Goal: Obtain resource: Download file/media

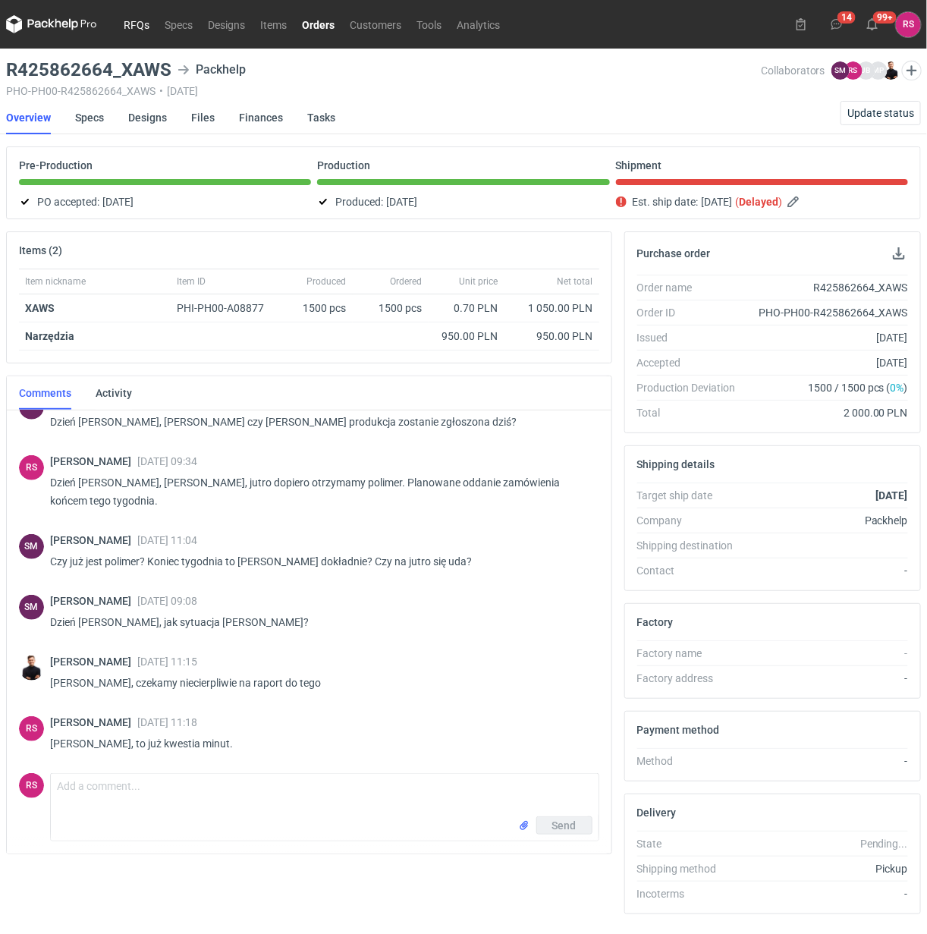
click at [131, 17] on link "RFQs" at bounding box center [136, 24] width 41 height 18
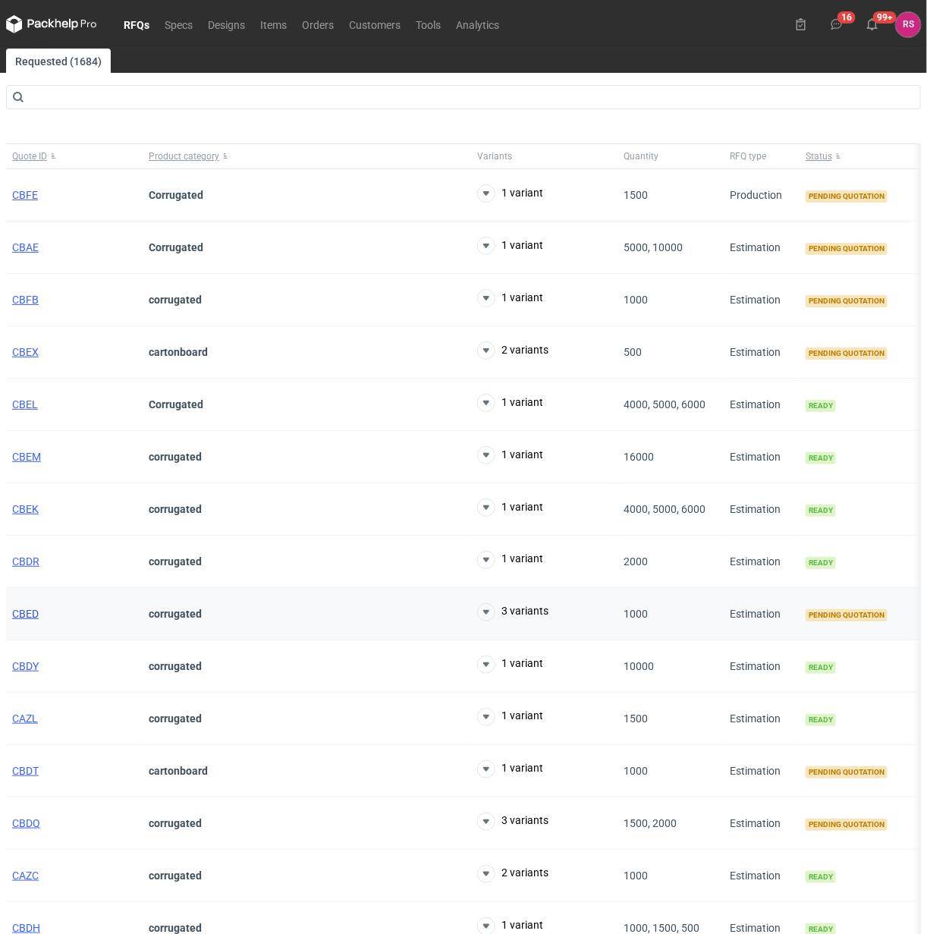
click at [25, 613] on span "CBED" at bounding box center [25, 614] width 27 height 12
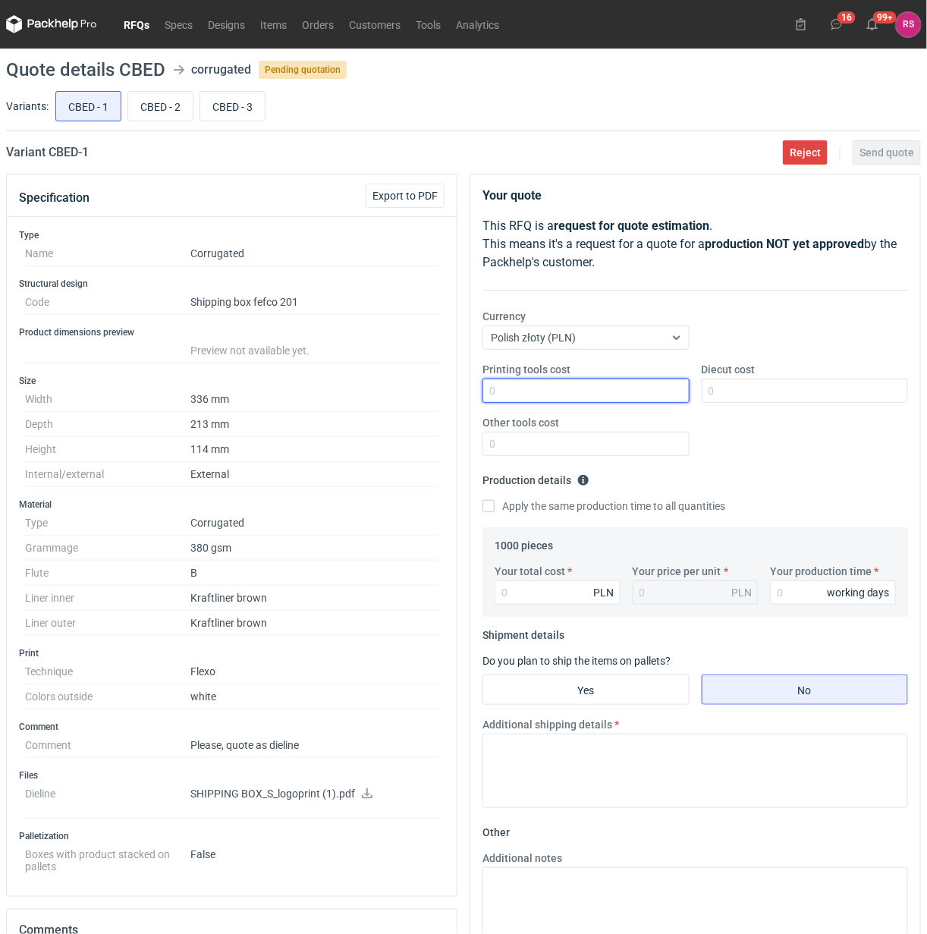
click at [600, 391] on input "Printing tools cost" at bounding box center [586, 391] width 207 height 24
type input "350"
click at [483, 500] on input "Apply the same production time to all quantities" at bounding box center [489, 506] width 12 height 12
checkbox input "true"
type input "94"
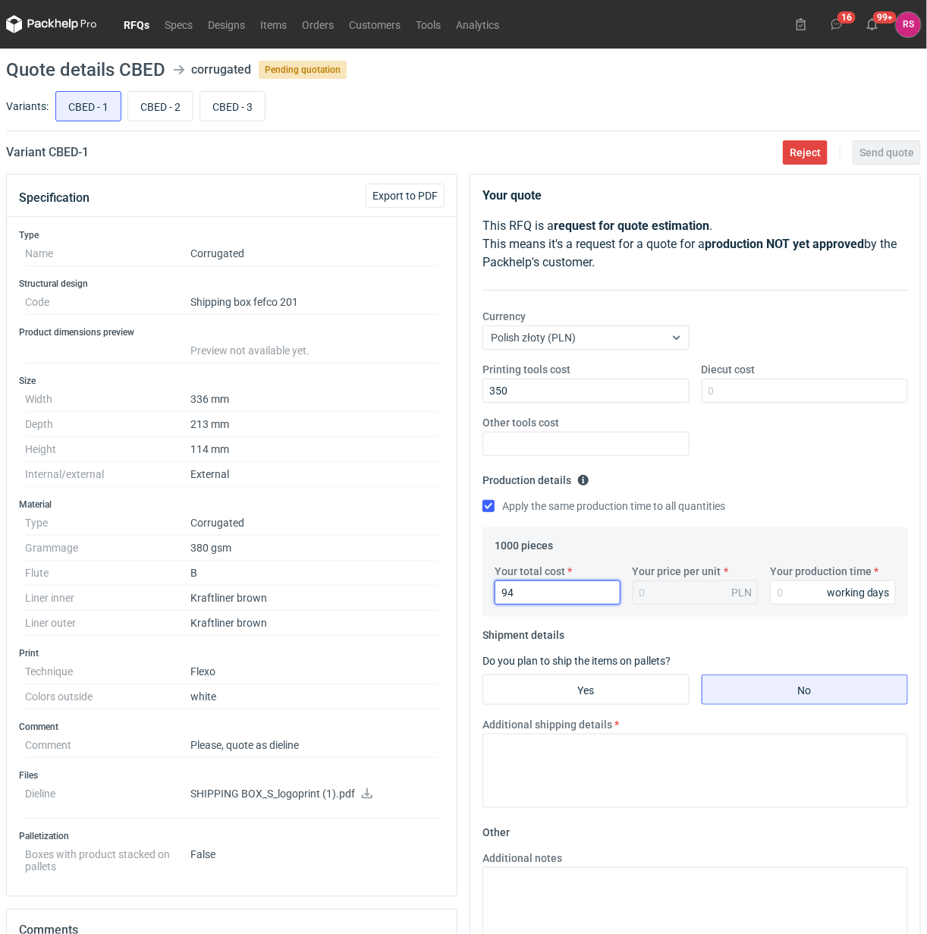
type input "0.09"
type input "940"
type input "0.94"
type input "940"
type input "15"
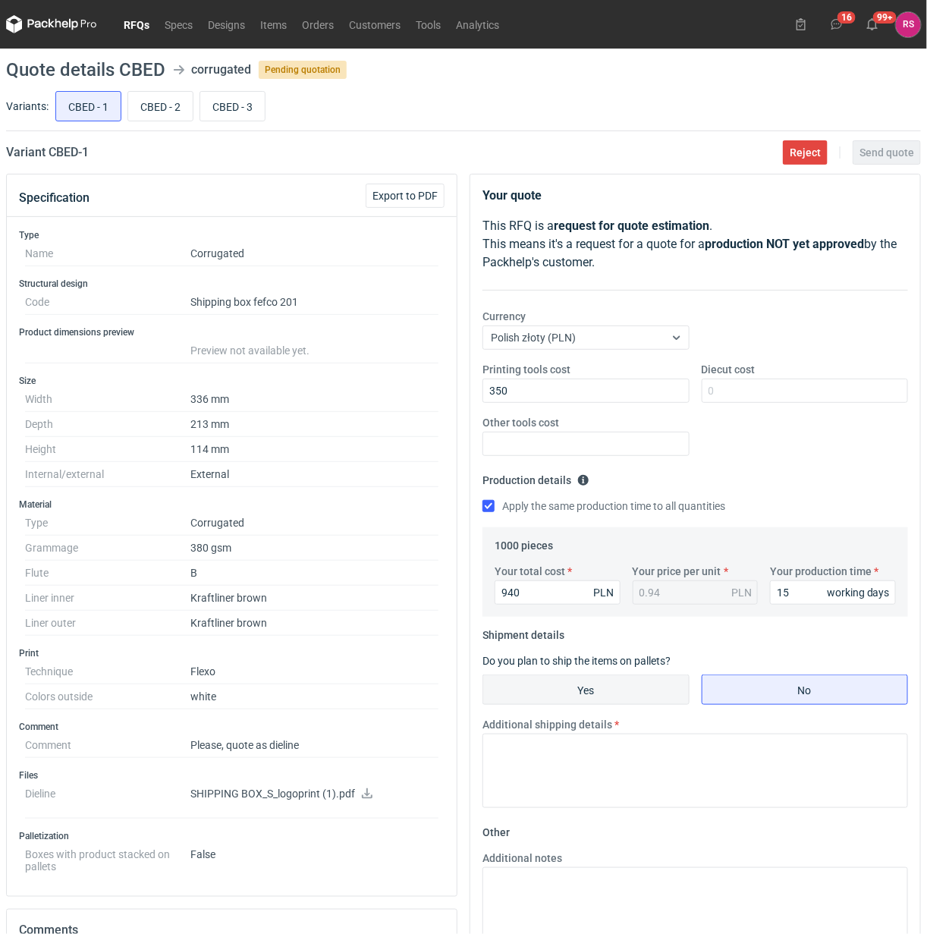
click at [592, 688] on input "Yes" at bounding box center [586, 689] width 206 height 29
radio input "true"
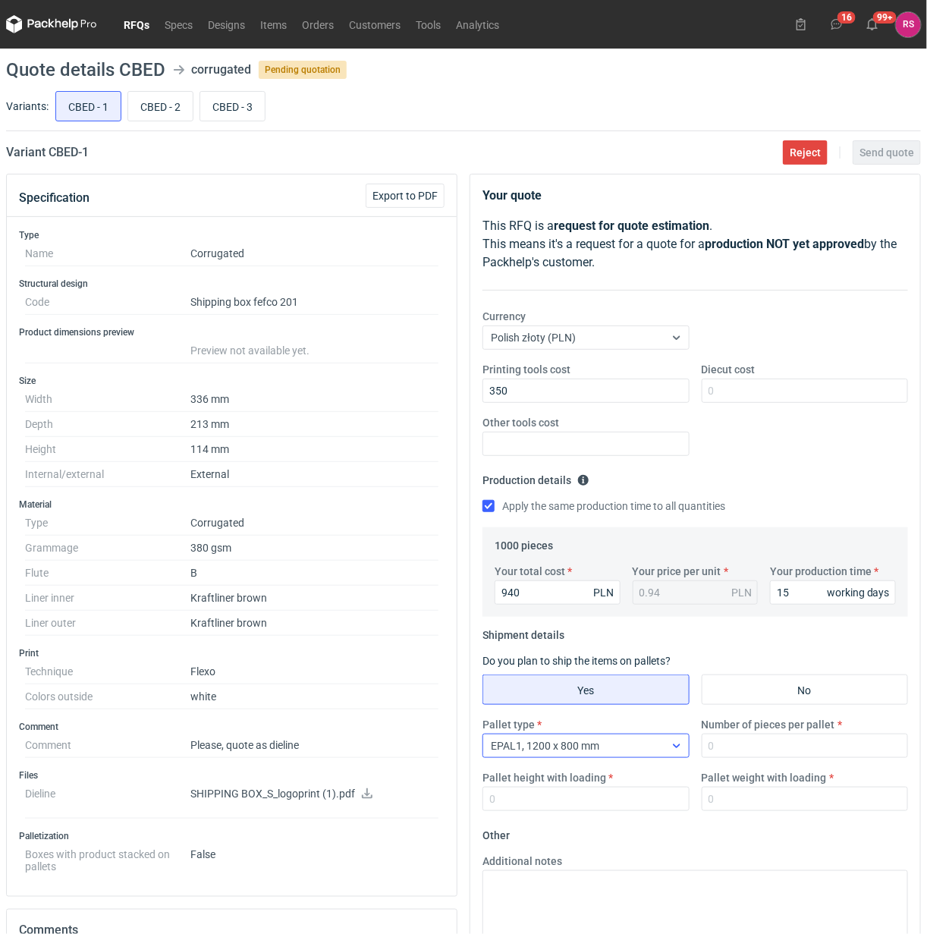
click at [656, 745] on div "EPAL1, 1200 x 800 mm" at bounding box center [573, 745] width 181 height 21
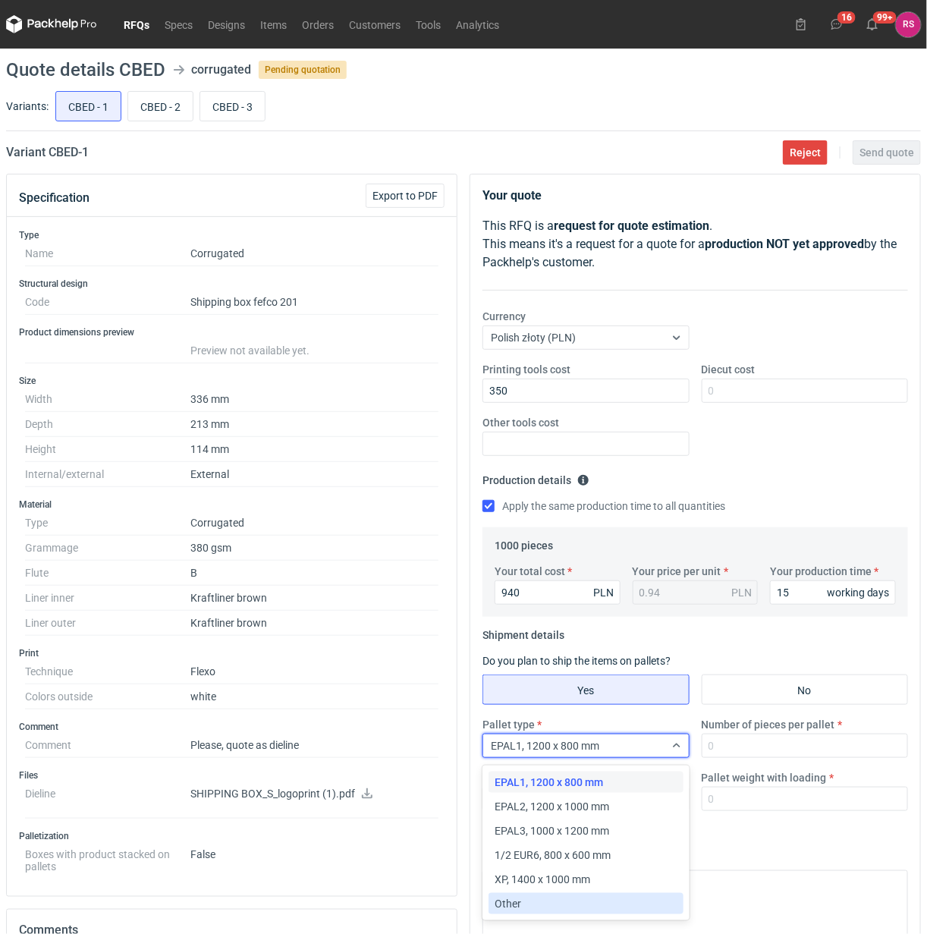
drag, startPoint x: 563, startPoint y: 909, endPoint x: 666, endPoint y: 833, distance: 128.6
click at [563, 908] on div "Other" at bounding box center [586, 903] width 182 height 15
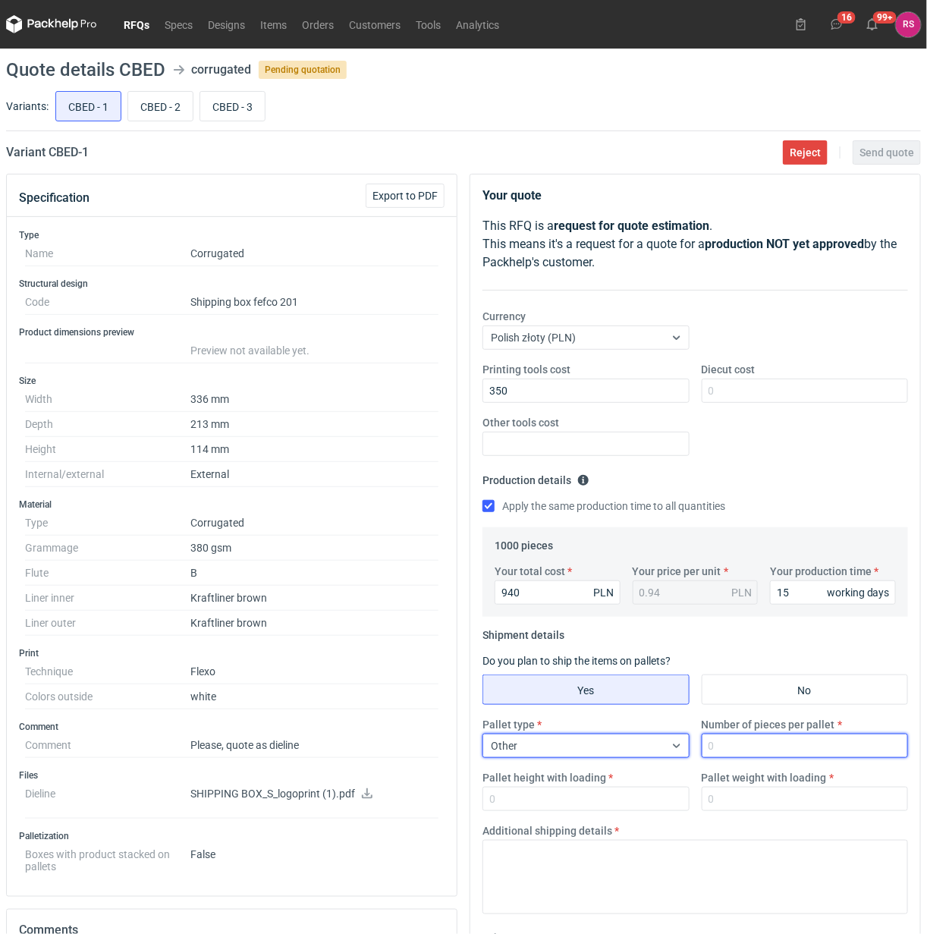
click at [794, 757] on input "Number of pieces per pallet" at bounding box center [805, 746] width 207 height 24
type input "1000"
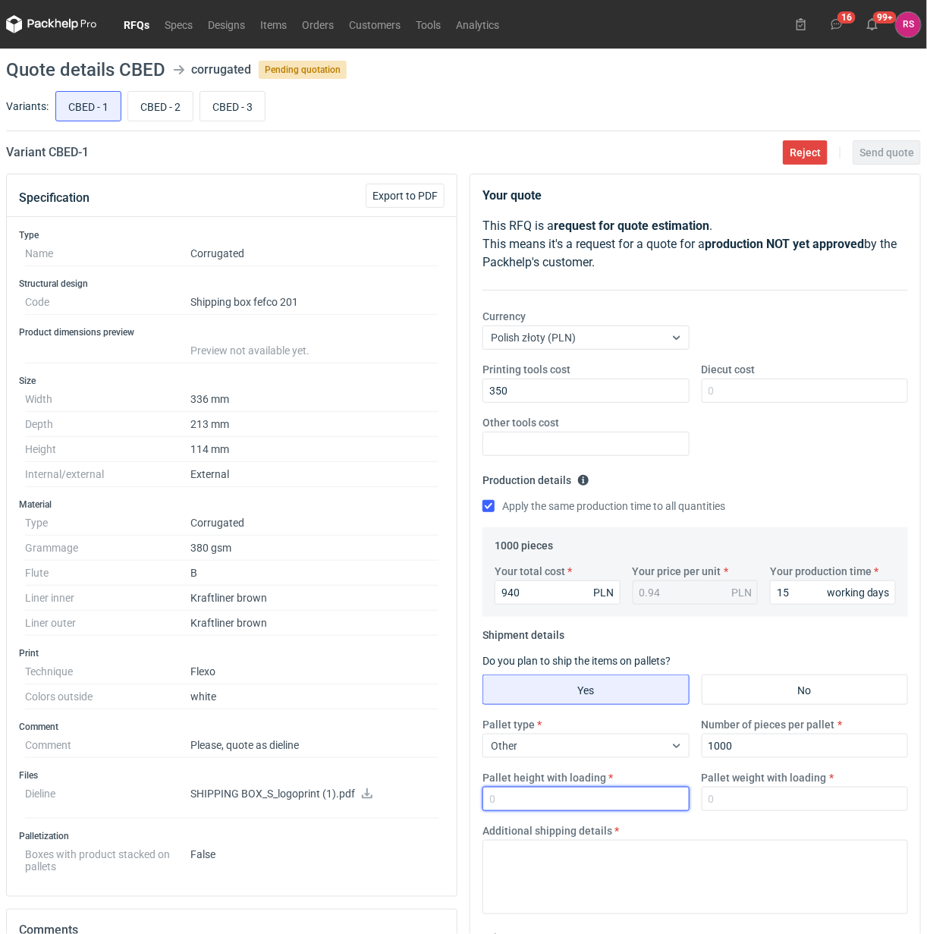
click at [597, 799] on input "Pallet height with loading" at bounding box center [586, 799] width 207 height 24
type input "1800"
type input "300"
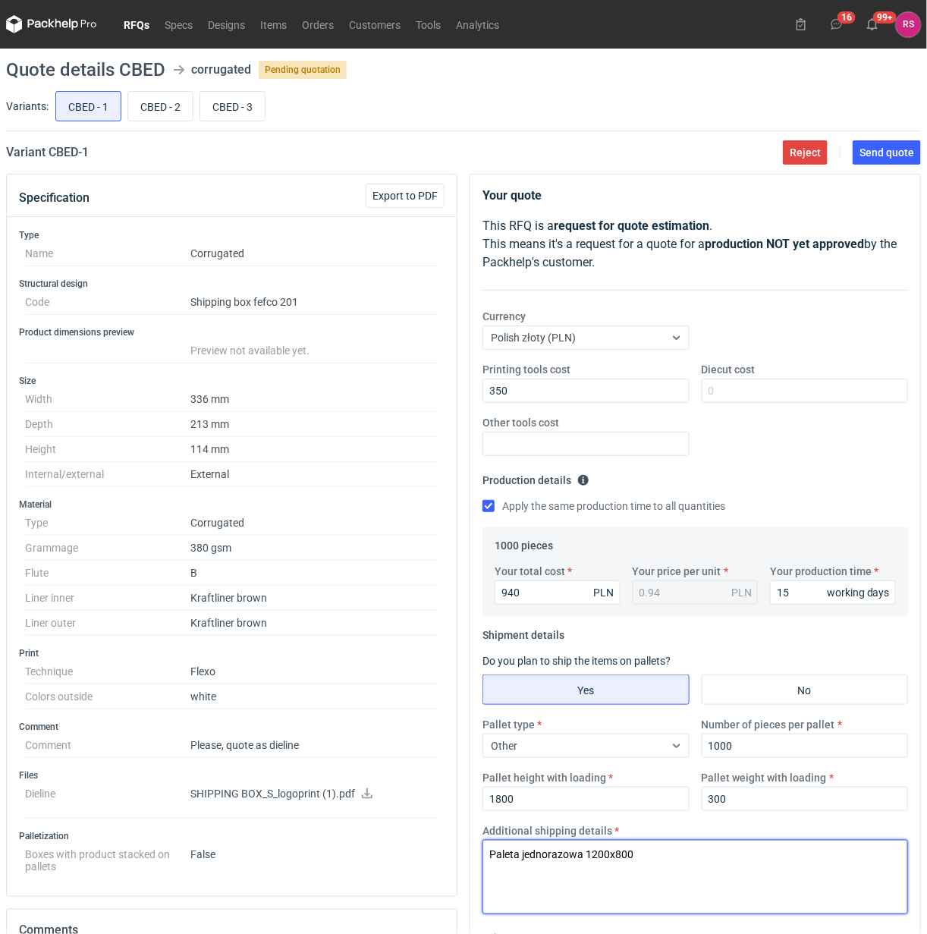
type textarea "Paleta jednorazowa 1200x800"
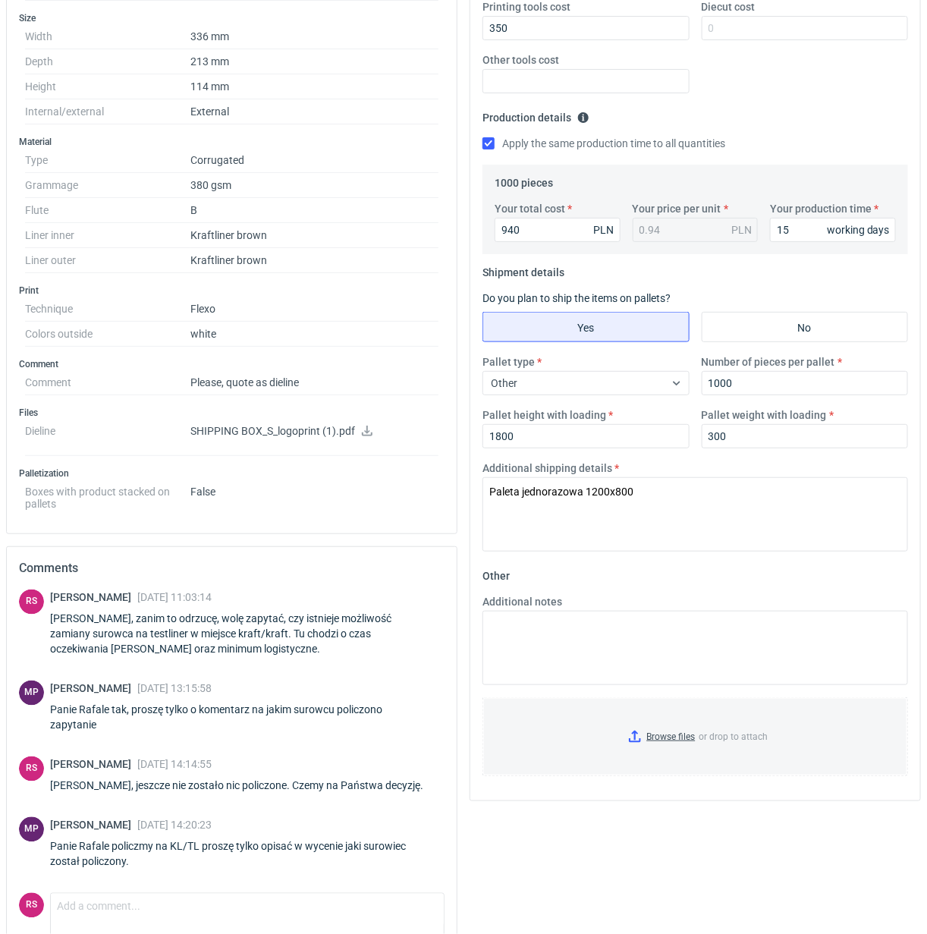
scroll to position [379, 0]
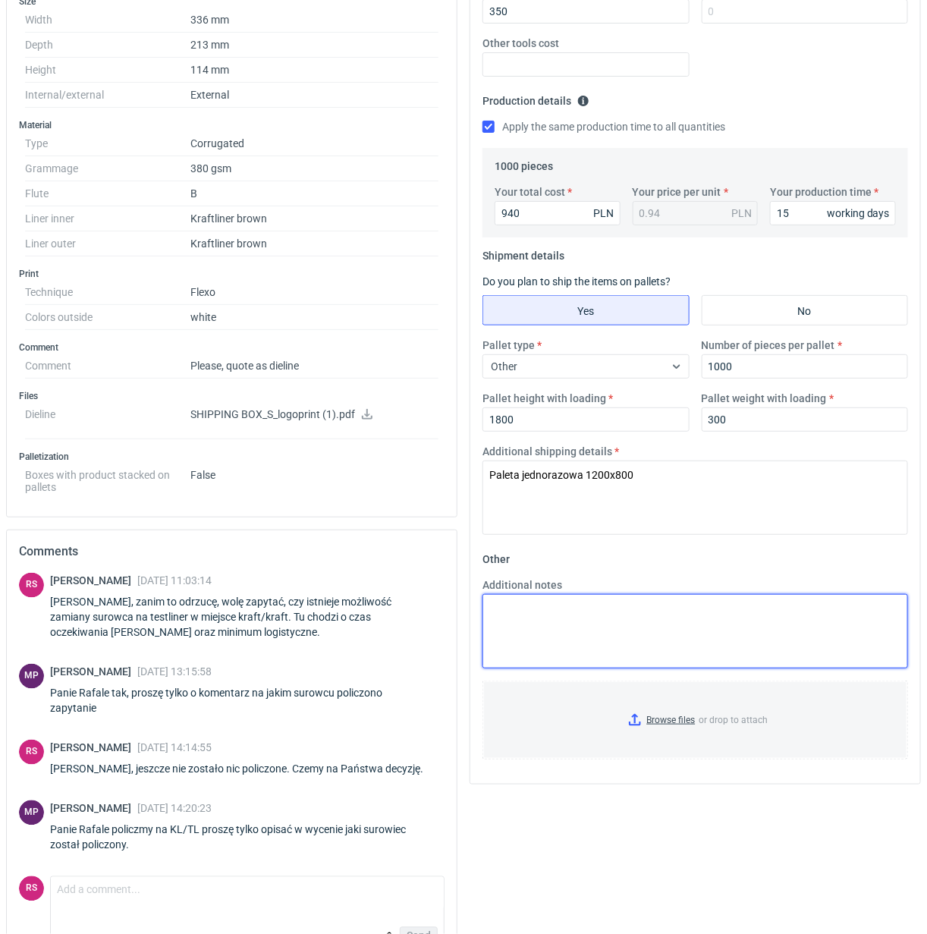
click at [646, 624] on textarea "Additional notes" at bounding box center [696, 631] width 426 height 74
paste textarea "R425862664_XAWS"
type textarea "R425862664_XAWS"
drag, startPoint x: 643, startPoint y: 615, endPoint x: 403, endPoint y: 628, distance: 240.1
click at [403, 628] on div "Specification Export to PDF Type Name Corrugated Structural design Code Shippin…" at bounding box center [463, 385] width 927 height 1183
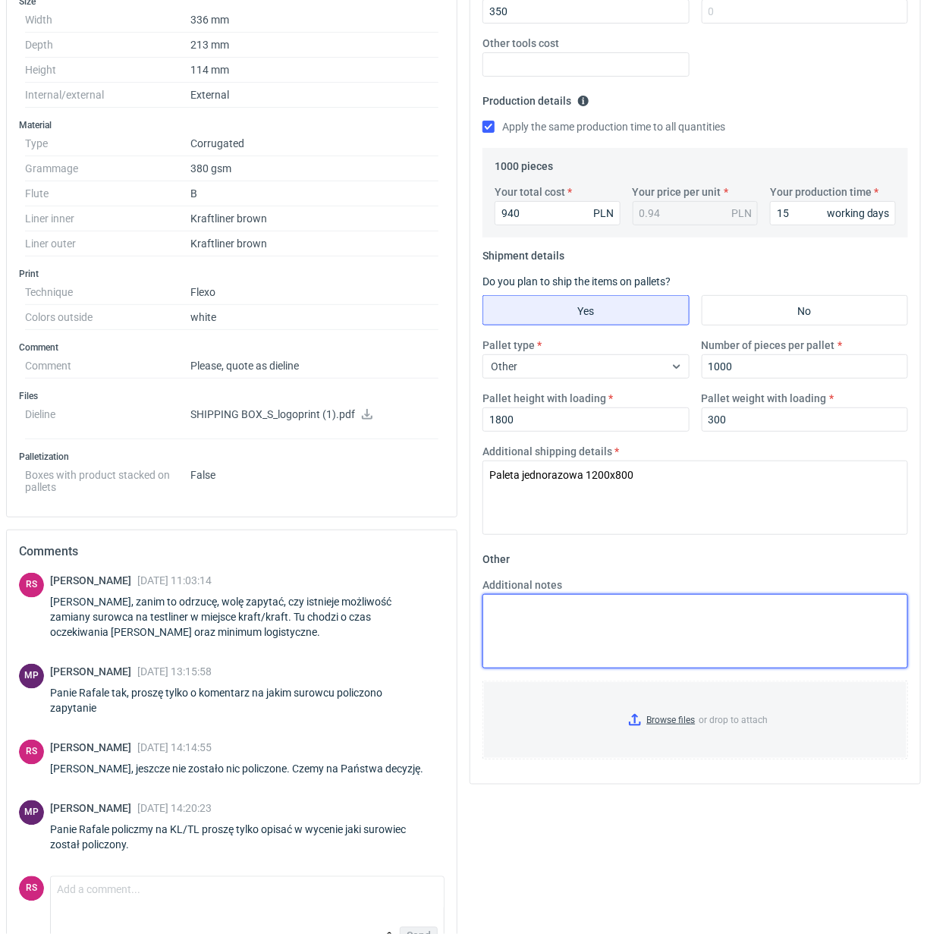
click at [578, 619] on textarea "Additional notes" at bounding box center [696, 631] width 426 height 74
paste textarea "Fala B kraft brąz/brąz 470g"
click at [571, 611] on textarea "Fala B kraft brąz/brąz 470g" at bounding box center [696, 631] width 426 height 74
click at [713, 621] on textarea "Fala B kraft brąz/TL brąz 470g" at bounding box center [696, 631] width 426 height 74
drag, startPoint x: 700, startPoint y: 612, endPoint x: 458, endPoint y: 620, distance: 242.2
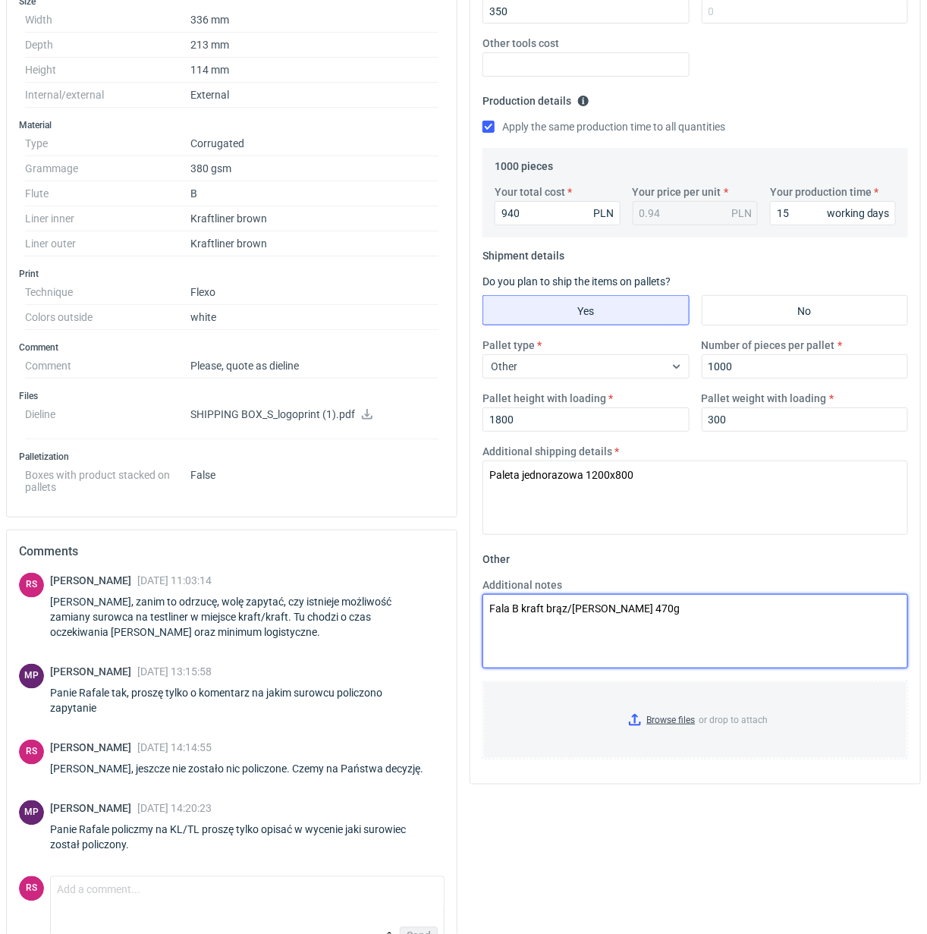
click at [458, 620] on div "Specification Export to PDF Type Name Corrugated Structural design Code Shippin…" at bounding box center [463, 385] width 927 height 1183
type textarea "Fala B kraft brąz/TL brąz 470g"
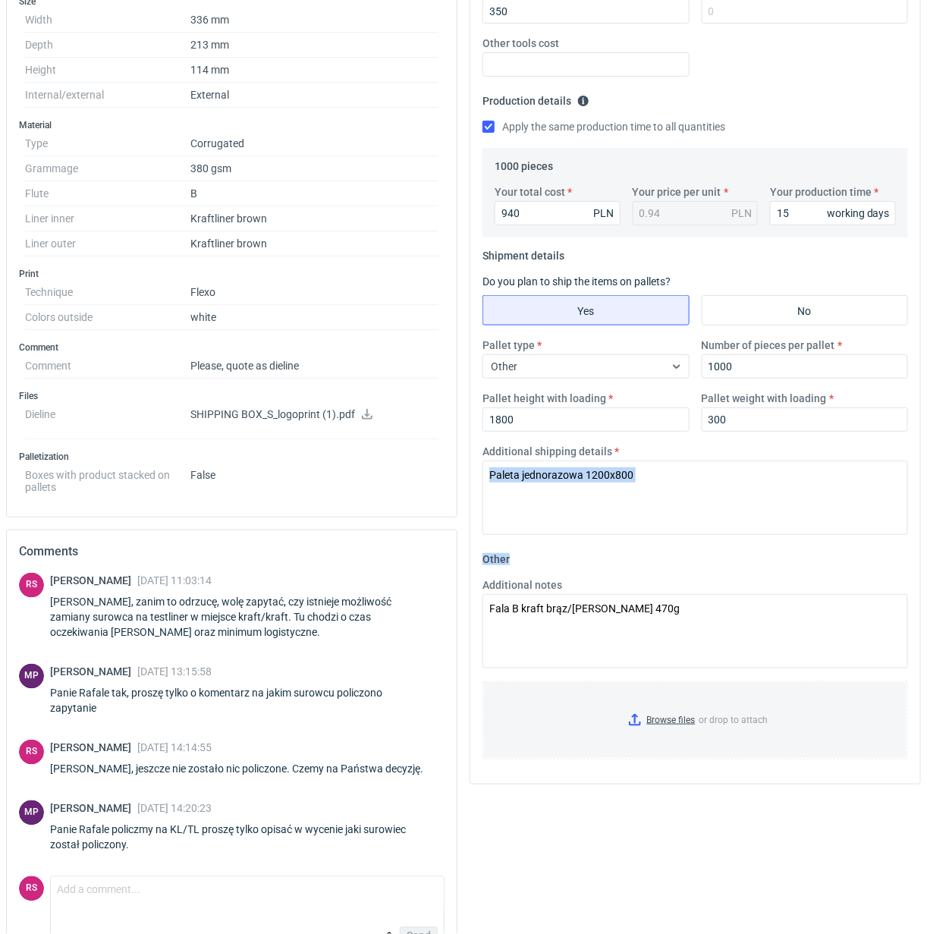
click at [809, 548] on div "Your quote This RFQ is a request for quote estimation . This means it's a reque…" at bounding box center [696, 289] width 450 height 989
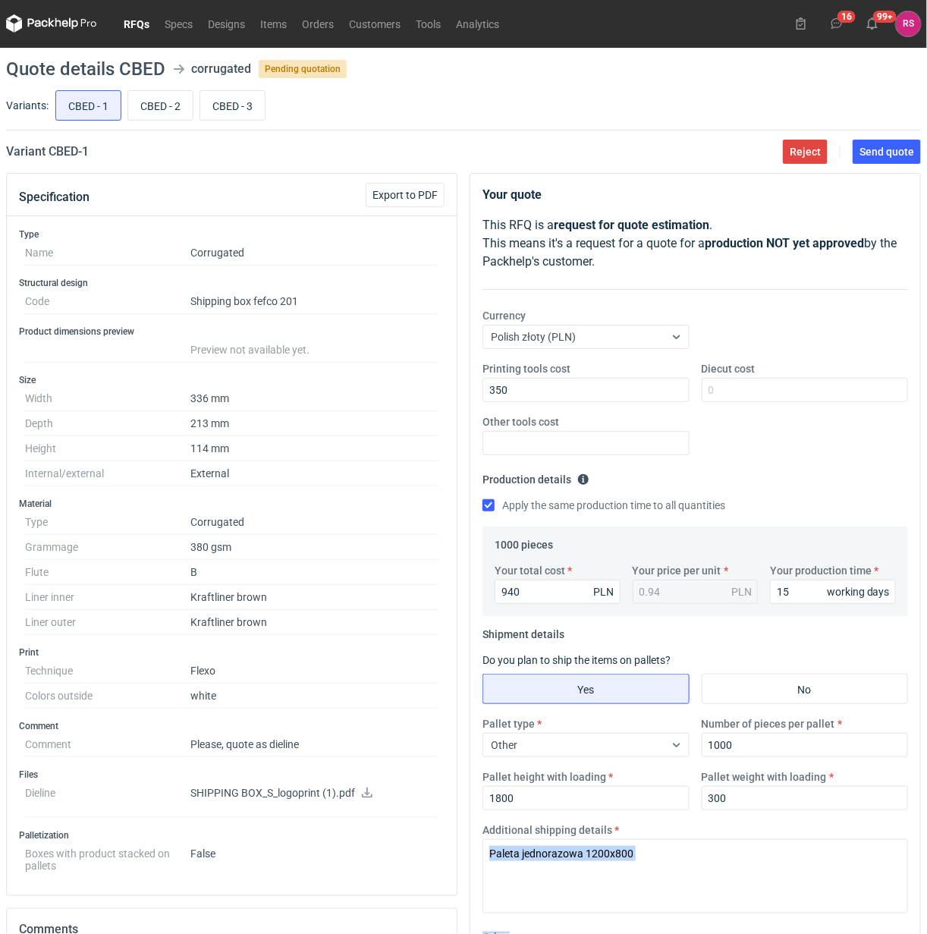
scroll to position [0, 0]
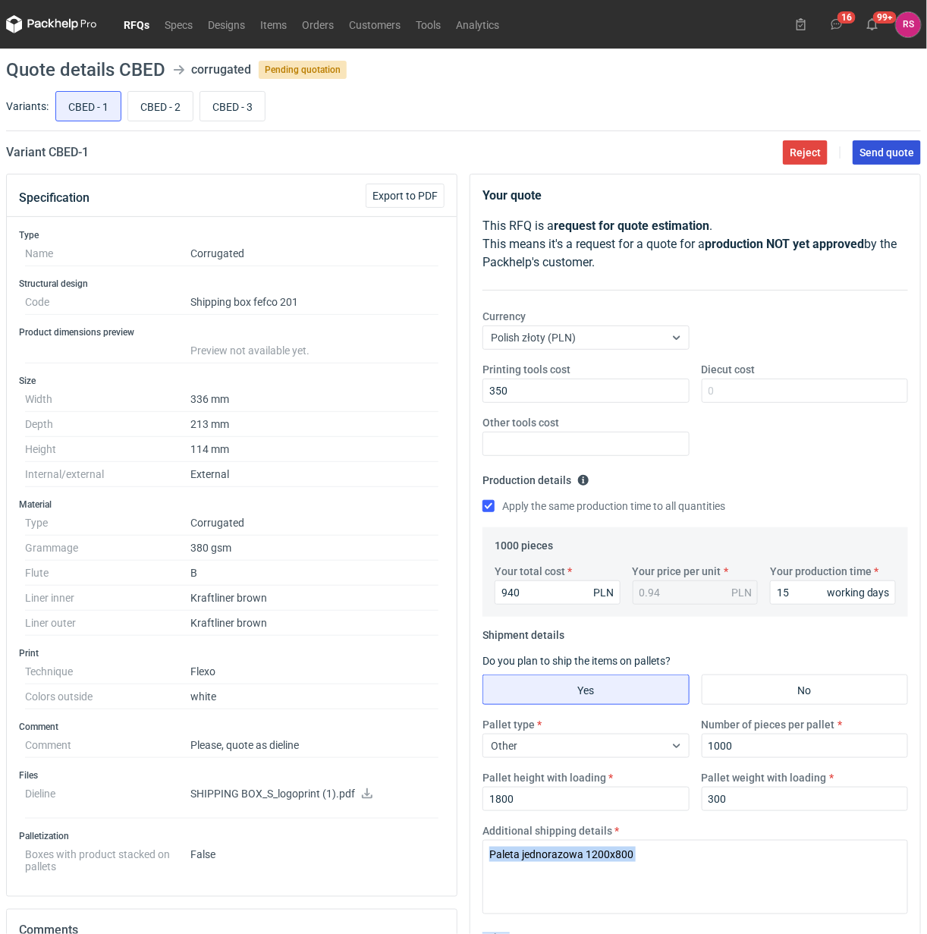
click at [882, 149] on span "Send quote" at bounding box center [887, 152] width 55 height 11
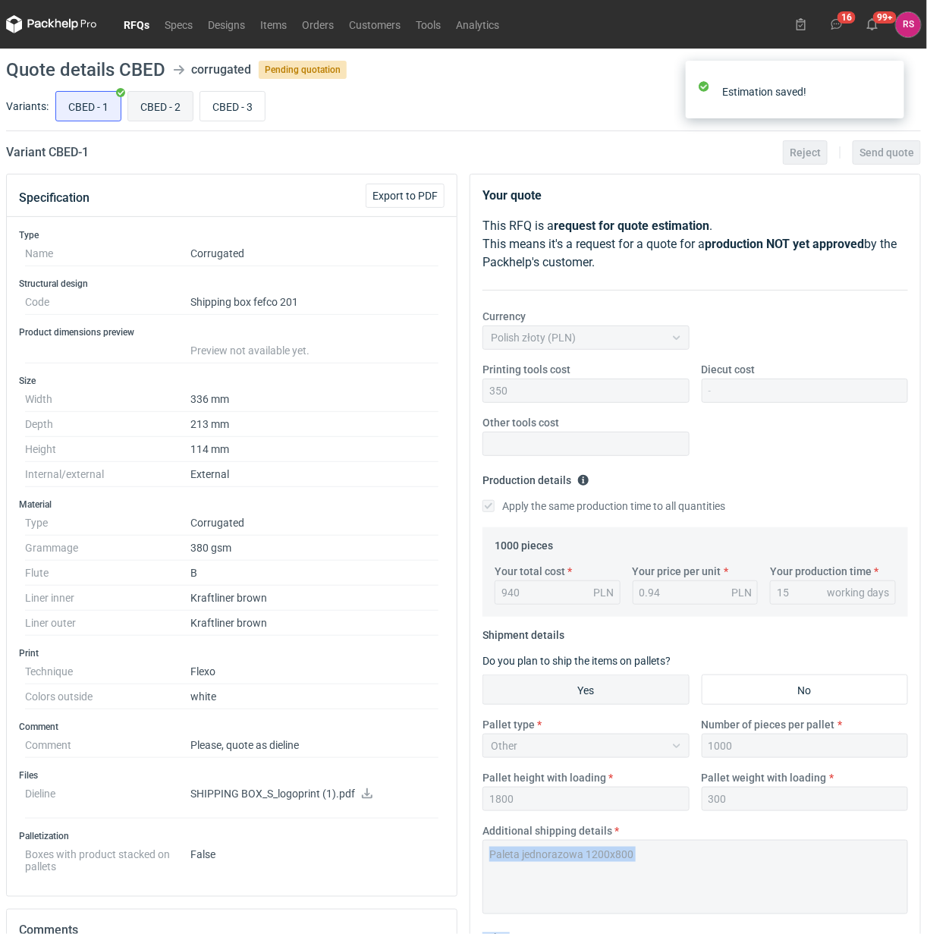
click at [165, 107] on input "CBED - 2" at bounding box center [160, 106] width 65 height 29
radio input "true"
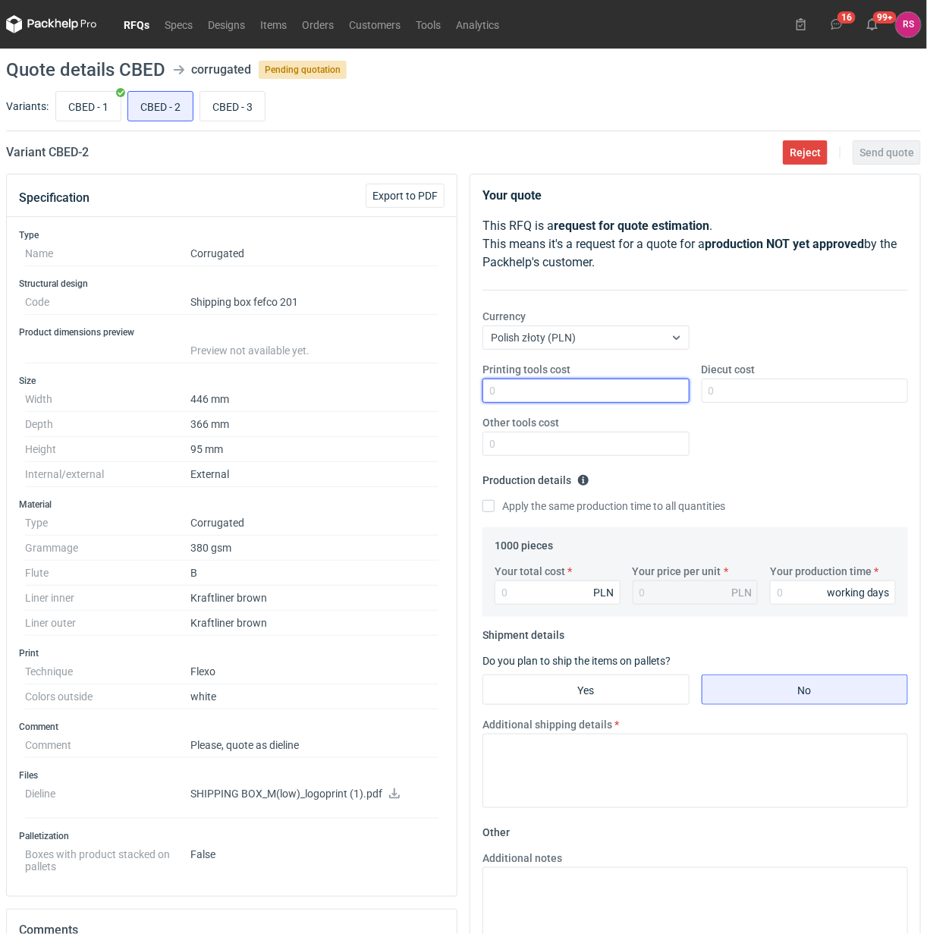
click at [628, 400] on input "Printing tools cost" at bounding box center [586, 391] width 207 height 24
type input "350"
click at [483, 500] on input "Apply the same production time to all quantities" at bounding box center [489, 506] width 12 height 12
checkbox input "true"
type input "1510"
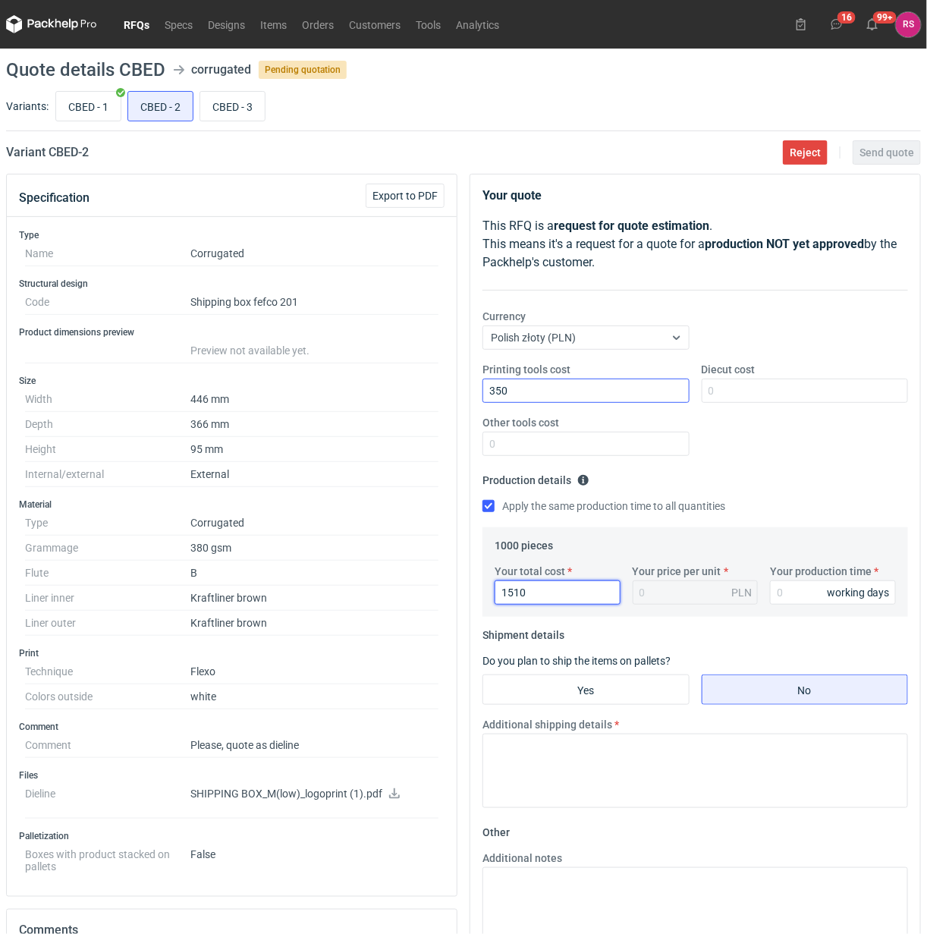
type input "1.51"
type input "1510"
type input "15"
click at [598, 692] on input "Yes" at bounding box center [586, 689] width 206 height 29
radio input "true"
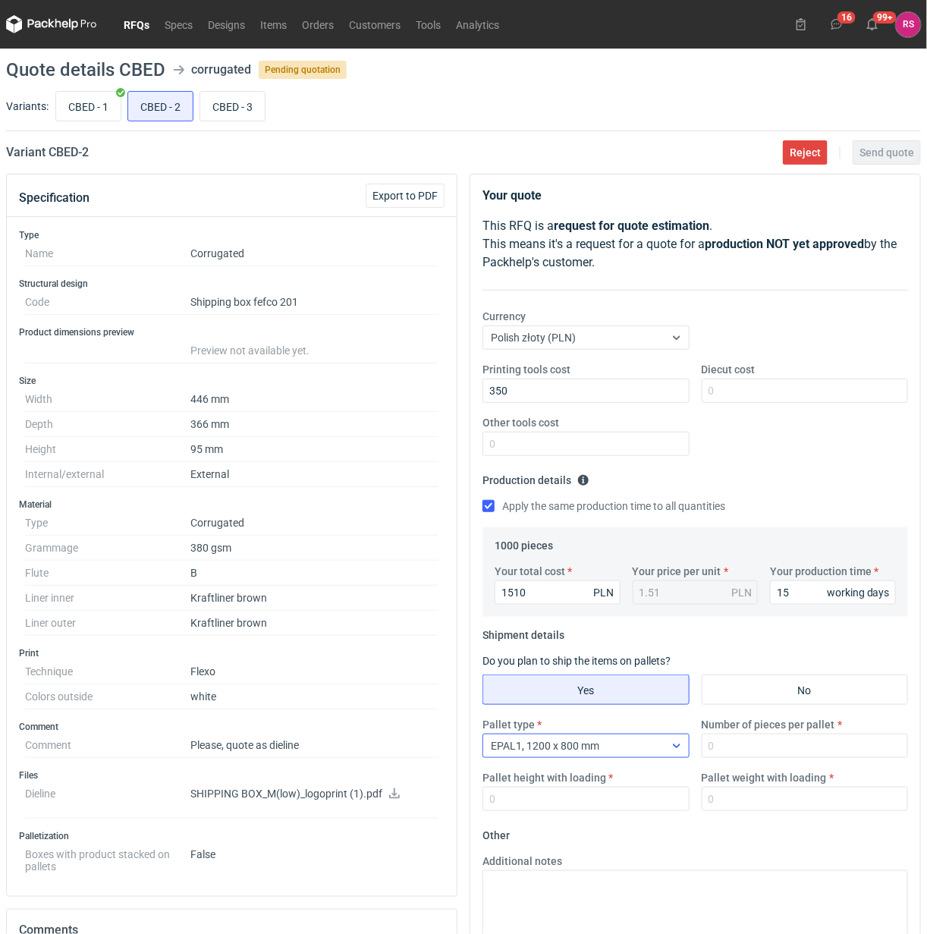
click at [657, 750] on div "EPAL1, 1200 x 800 mm" at bounding box center [573, 745] width 181 height 21
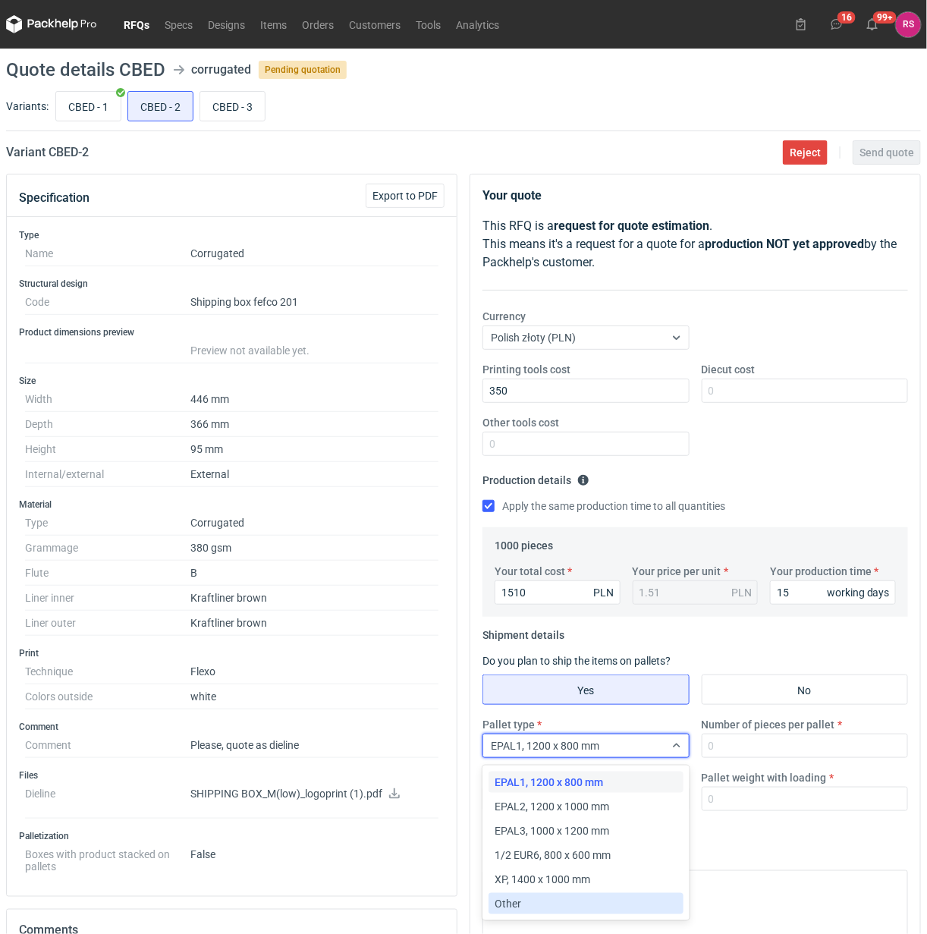
click at [590, 897] on div "Other" at bounding box center [586, 903] width 182 height 15
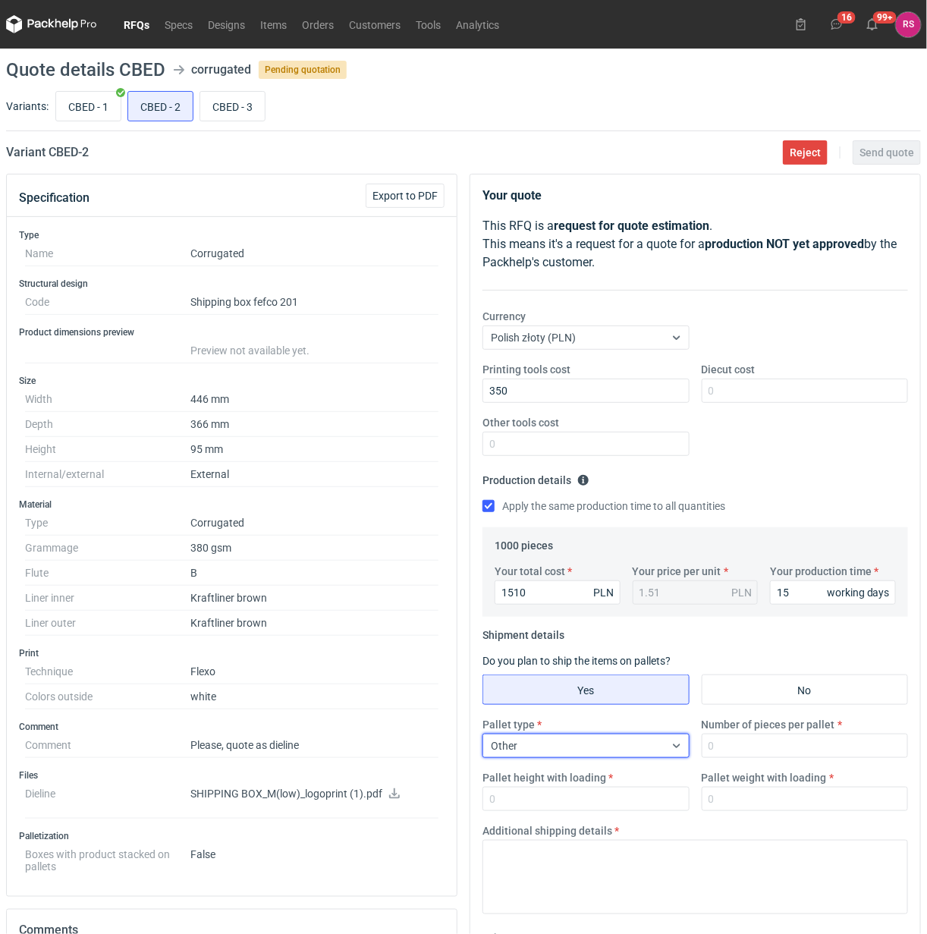
click at [757, 763] on div "Pallet type option Other, selected. Select is focused ,type to refine list, pre…" at bounding box center [696, 770] width 438 height 106
click at [795, 756] on input "Number of pieces per pallet" at bounding box center [805, 746] width 207 height 24
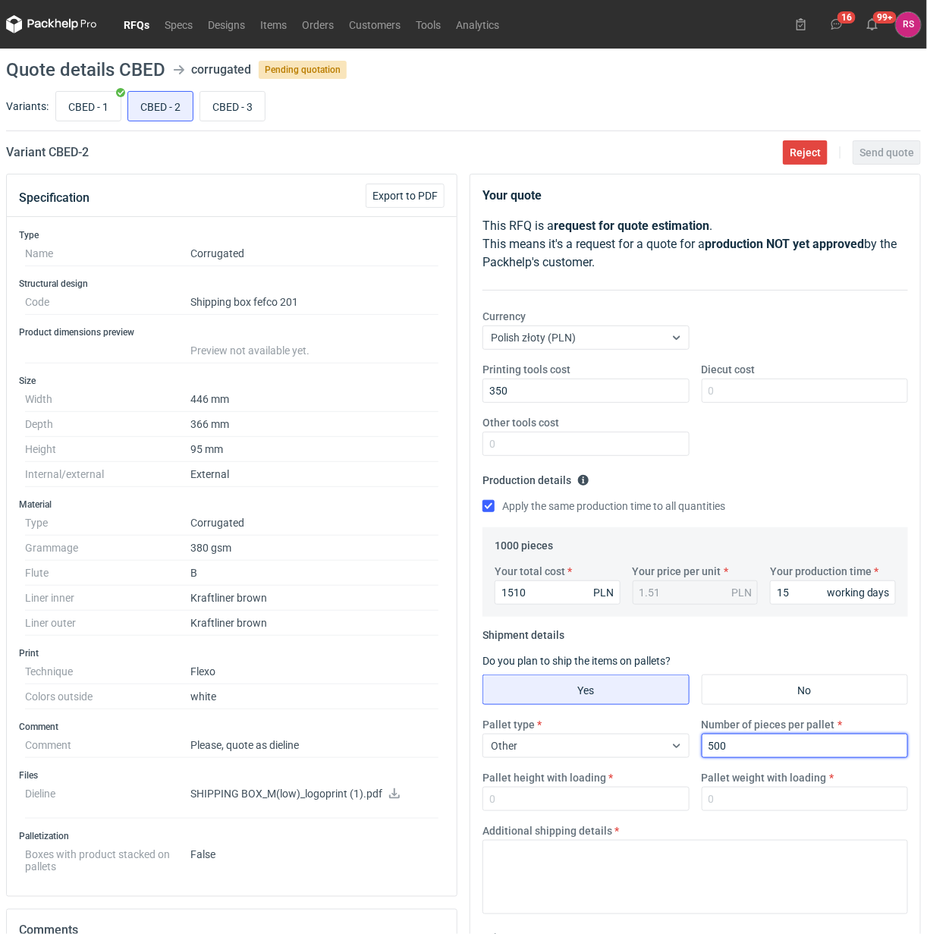
type input "500"
type input "1800"
type input "250"
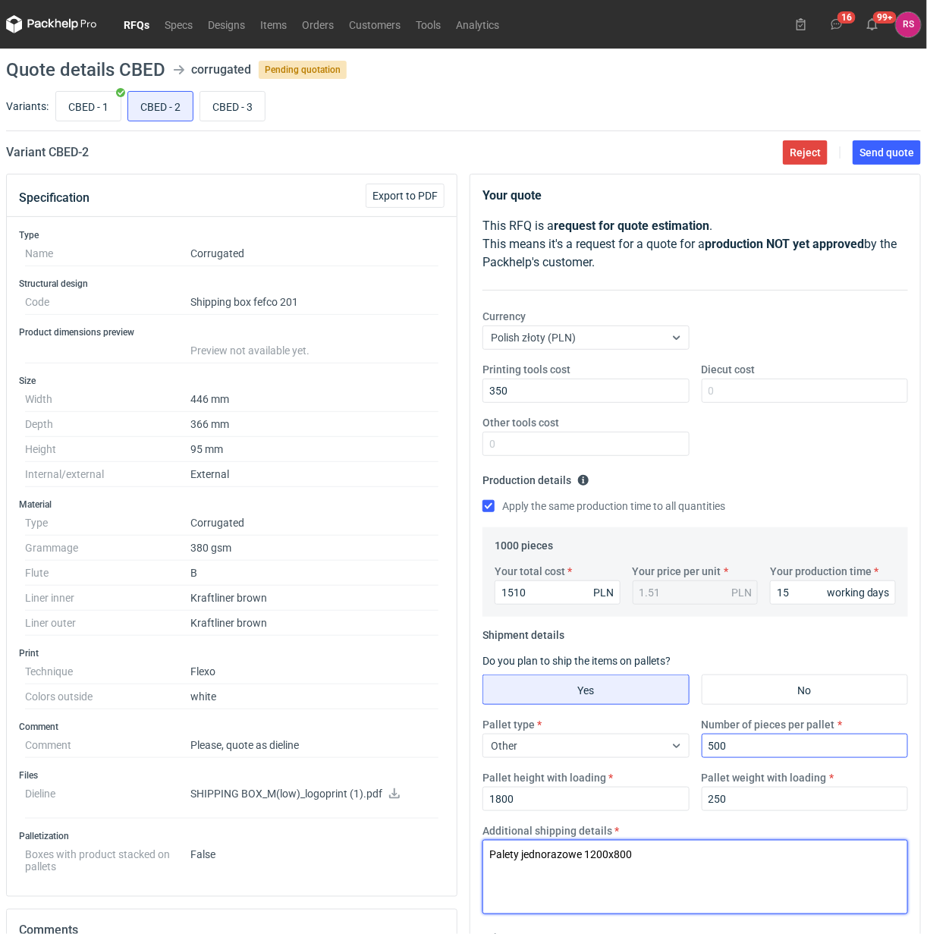
type textarea "Palety jednorazowe 1200x800"
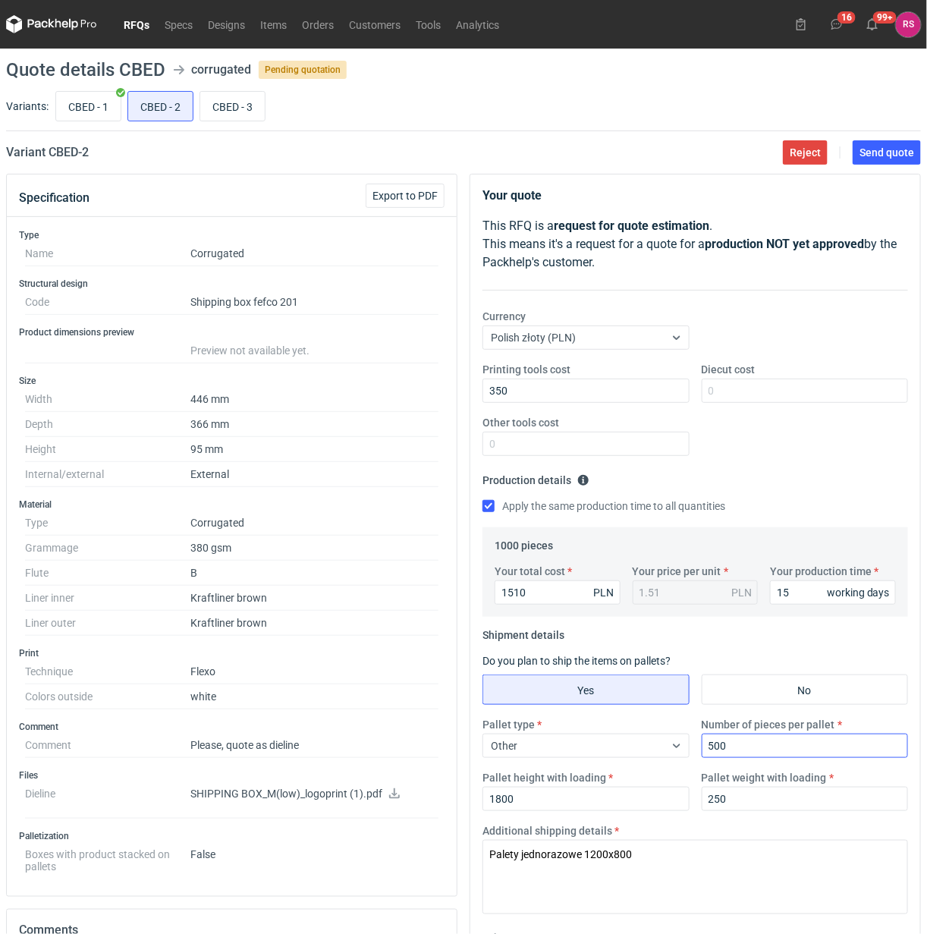
scroll to position [342, 0]
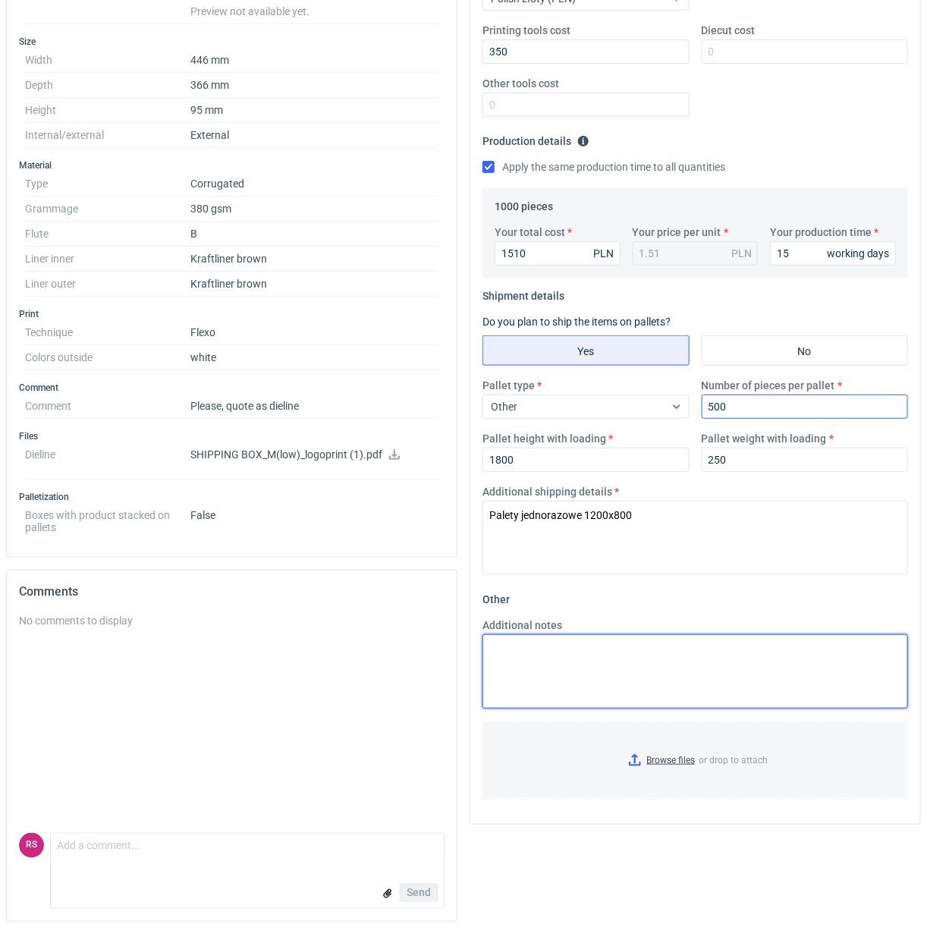
paste textarea "Fala B kraft brąz/TL brąz 470g"
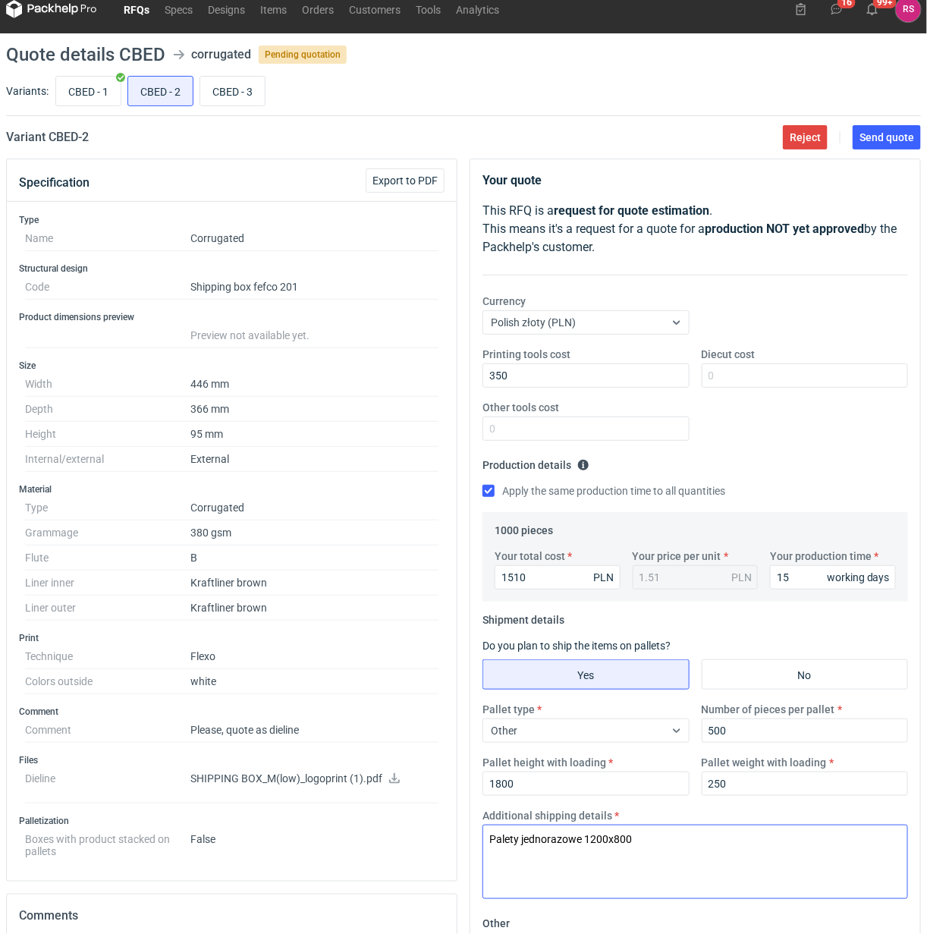
scroll to position [0, 0]
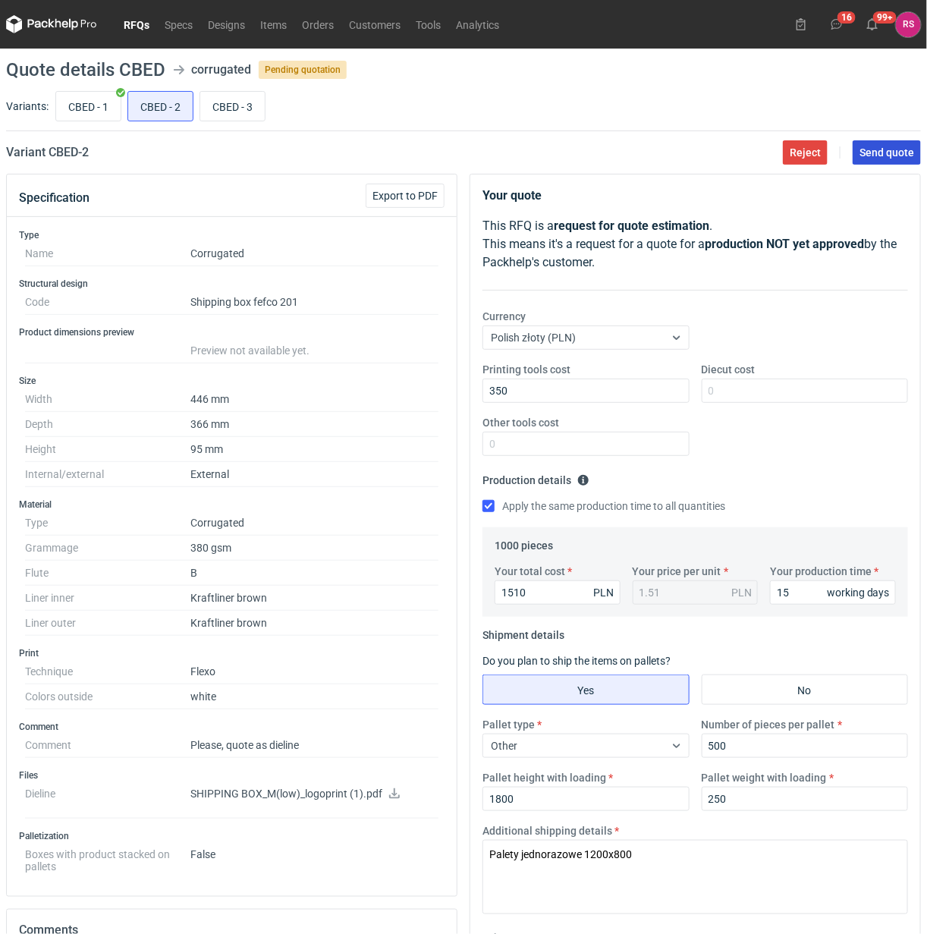
type textarea "Fala B kraft brąz/TL brąz 470g"
click at [892, 149] on span "Send quote" at bounding box center [887, 152] width 55 height 11
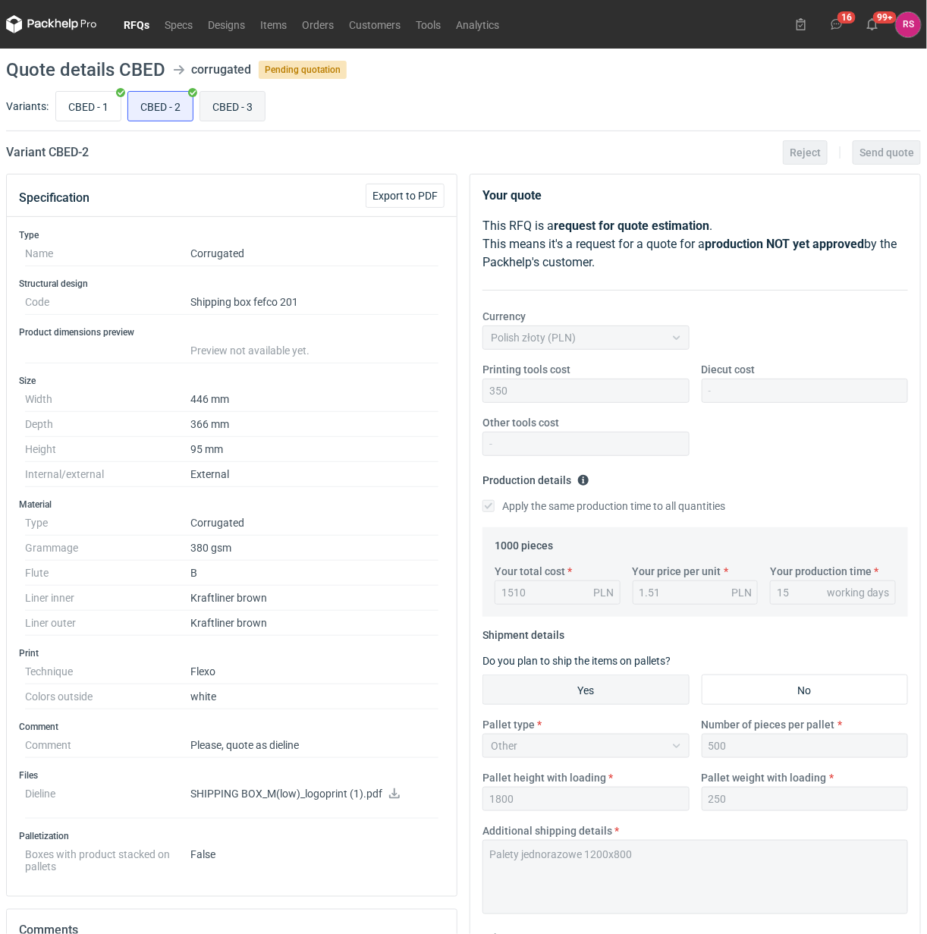
click at [239, 110] on input "CBED - 3" at bounding box center [232, 106] width 65 height 29
radio input "true"
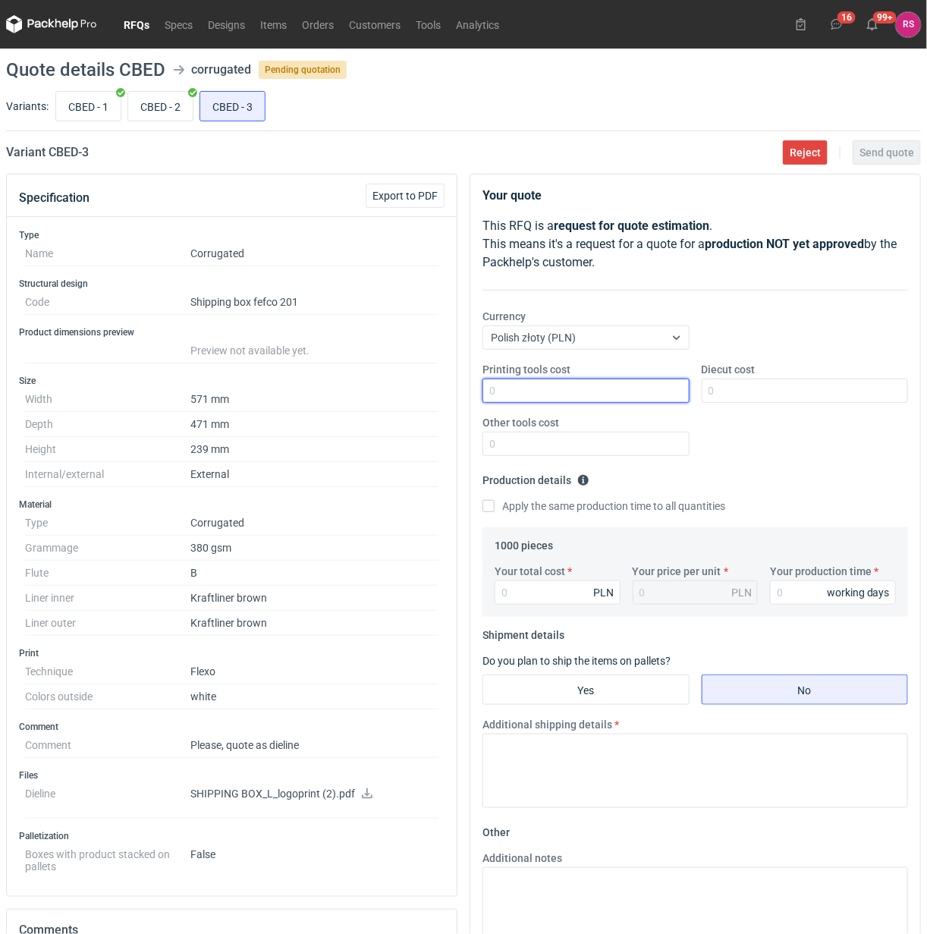
click at [616, 384] on input "Printing tools cost" at bounding box center [586, 391] width 207 height 24
type input "350"
click at [483, 500] on input "Apply the same production time to all quantities" at bounding box center [489, 506] width 12 height 12
checkbox input "true"
type input "259"
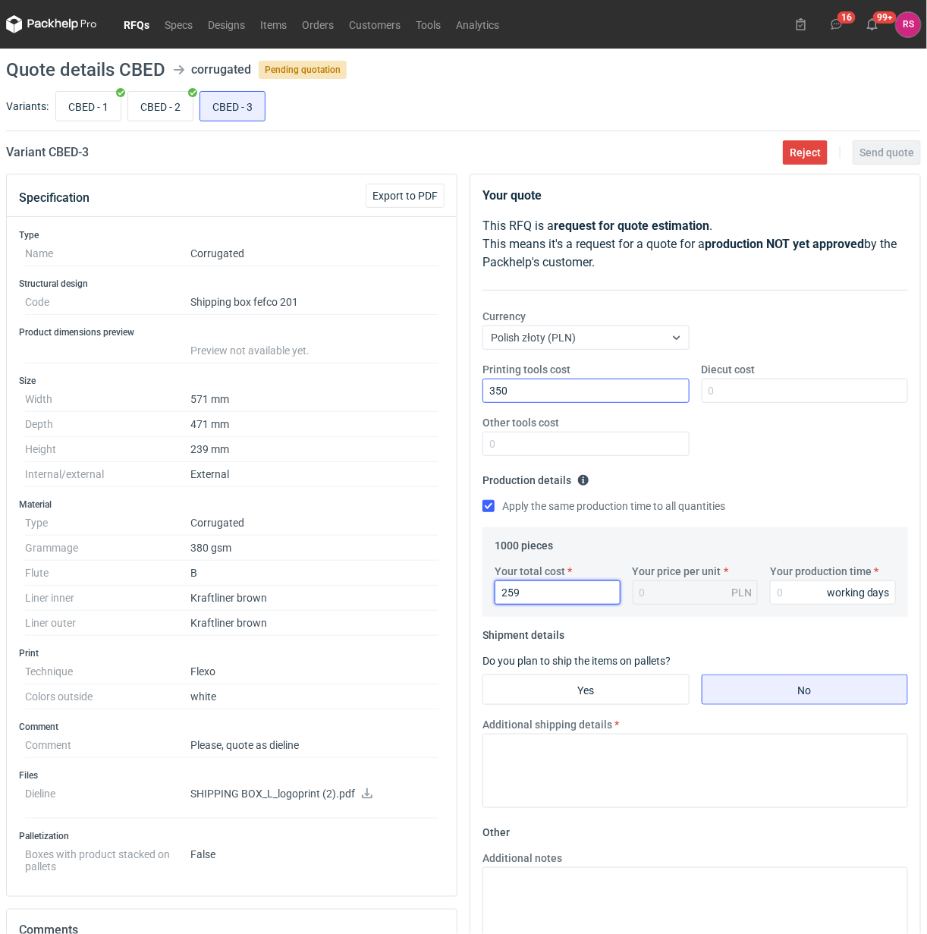
type input "0.26"
type input "2590"
type input "2.59"
type input "2590"
click at [602, 689] on input "Yes" at bounding box center [586, 689] width 206 height 29
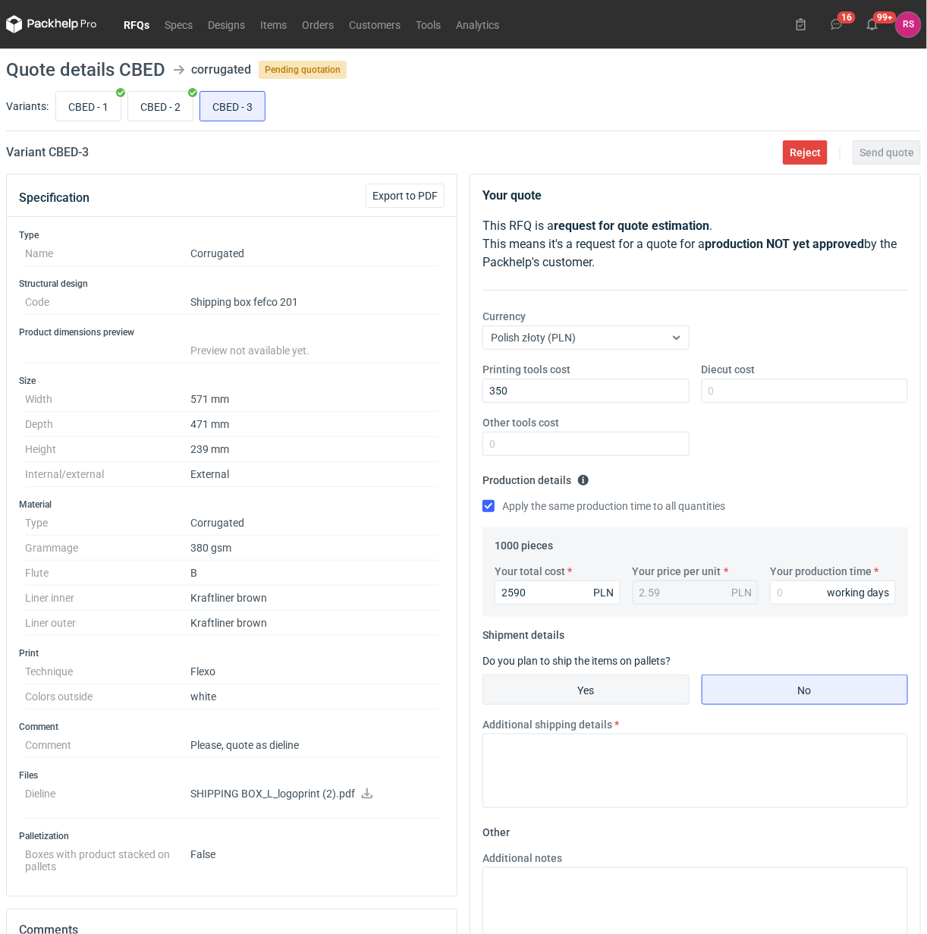
radio input "true"
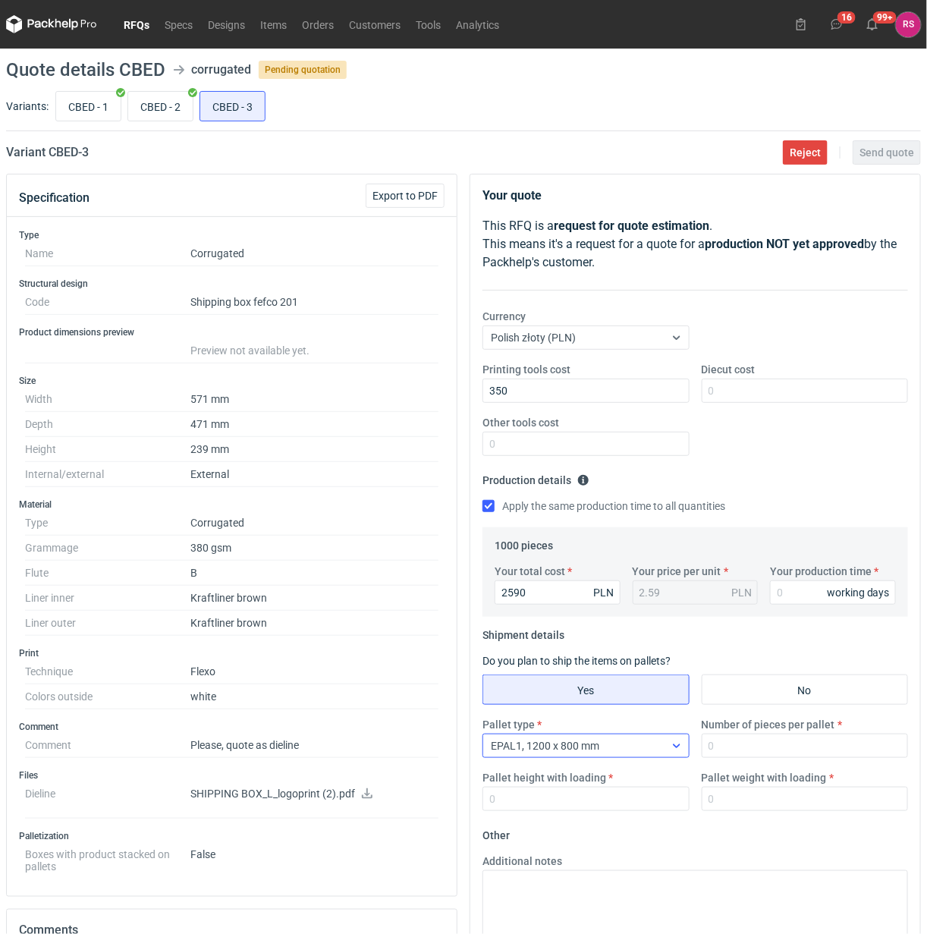
click at [674, 751] on icon at bounding box center [677, 746] width 12 height 12
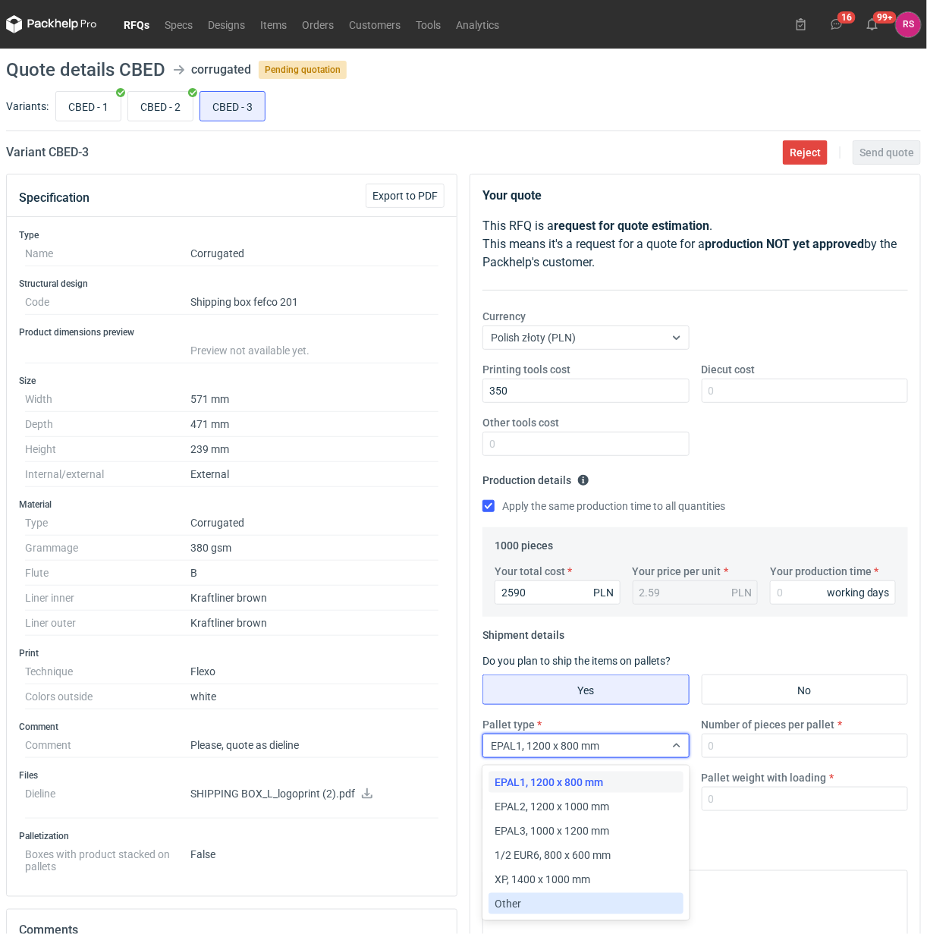
click at [520, 905] on span "Other" at bounding box center [508, 903] width 27 height 15
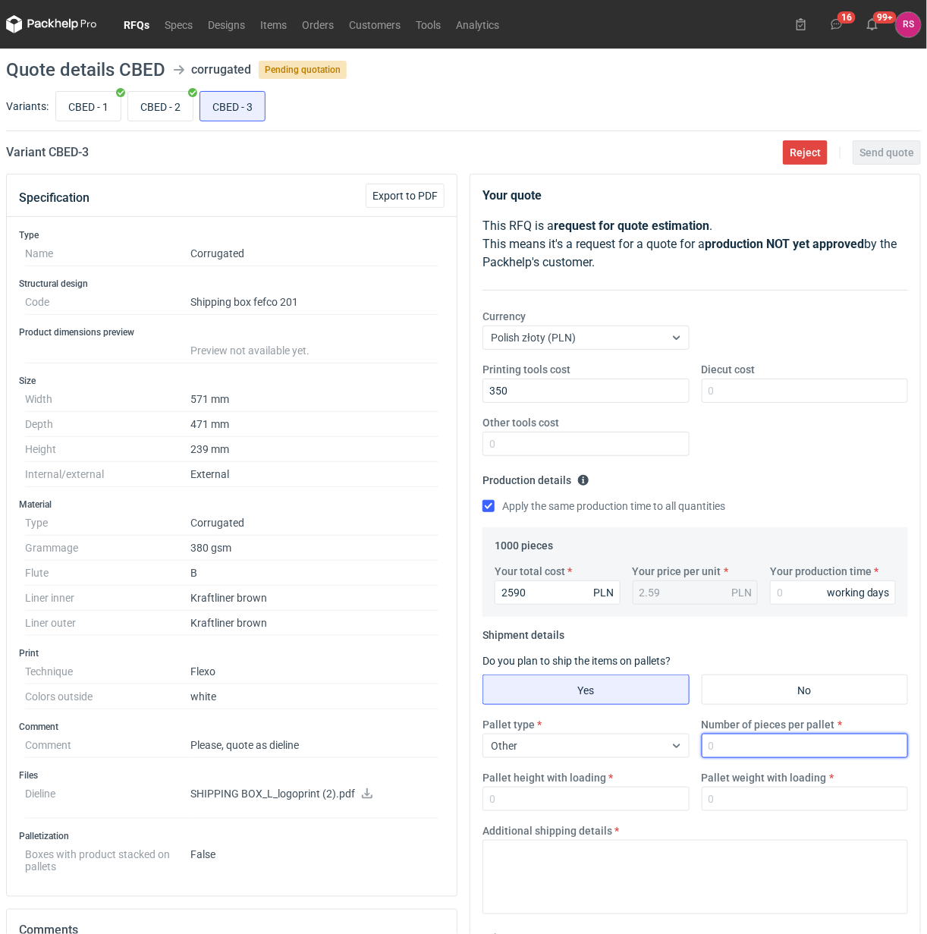
click at [769, 750] on input "Number of pieces per pallet" at bounding box center [805, 746] width 207 height 24
click at [769, 752] on input "Number of pieces per pallet" at bounding box center [805, 746] width 207 height 24
type input "250"
type input "1800"
type input "250"
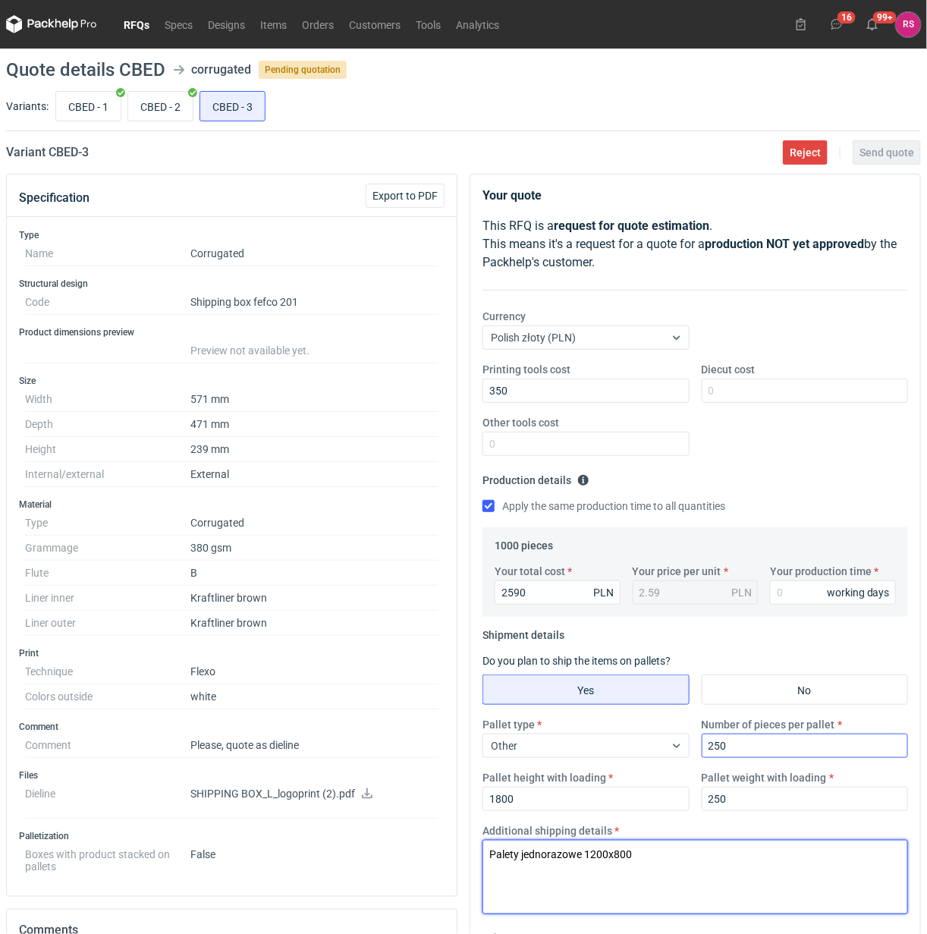
type textarea "Palety jednorazowe 1200x800"
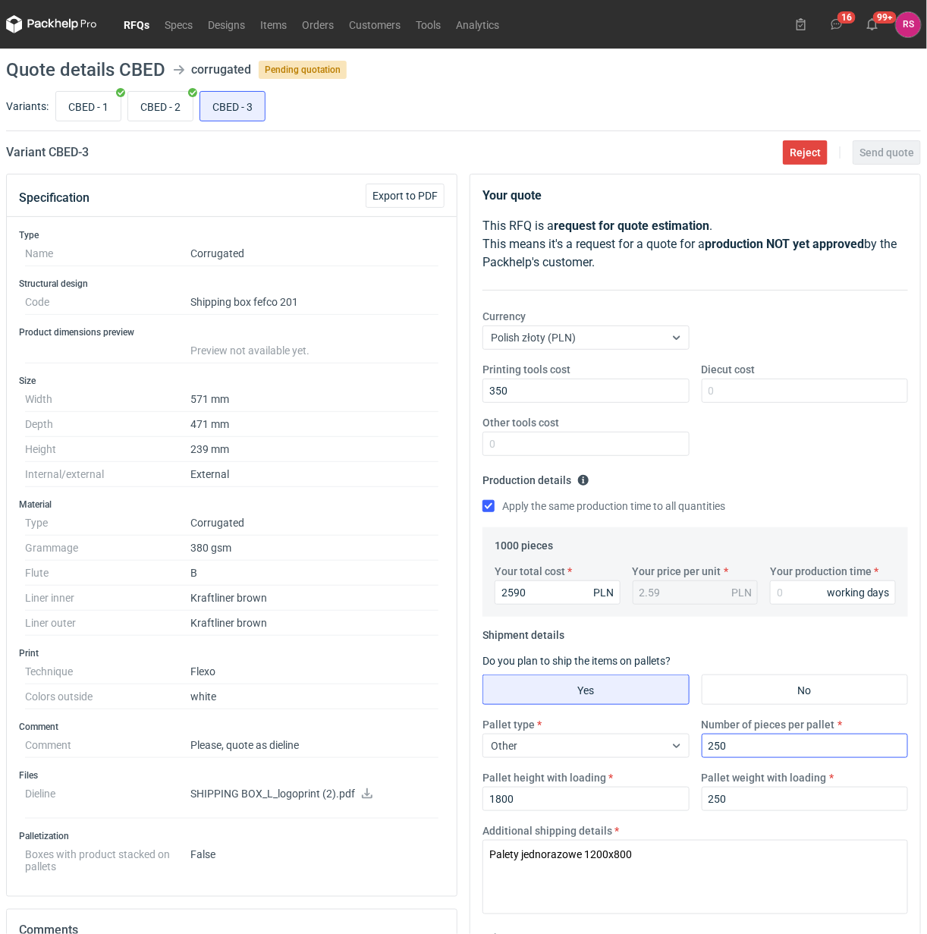
scroll to position [342, 0]
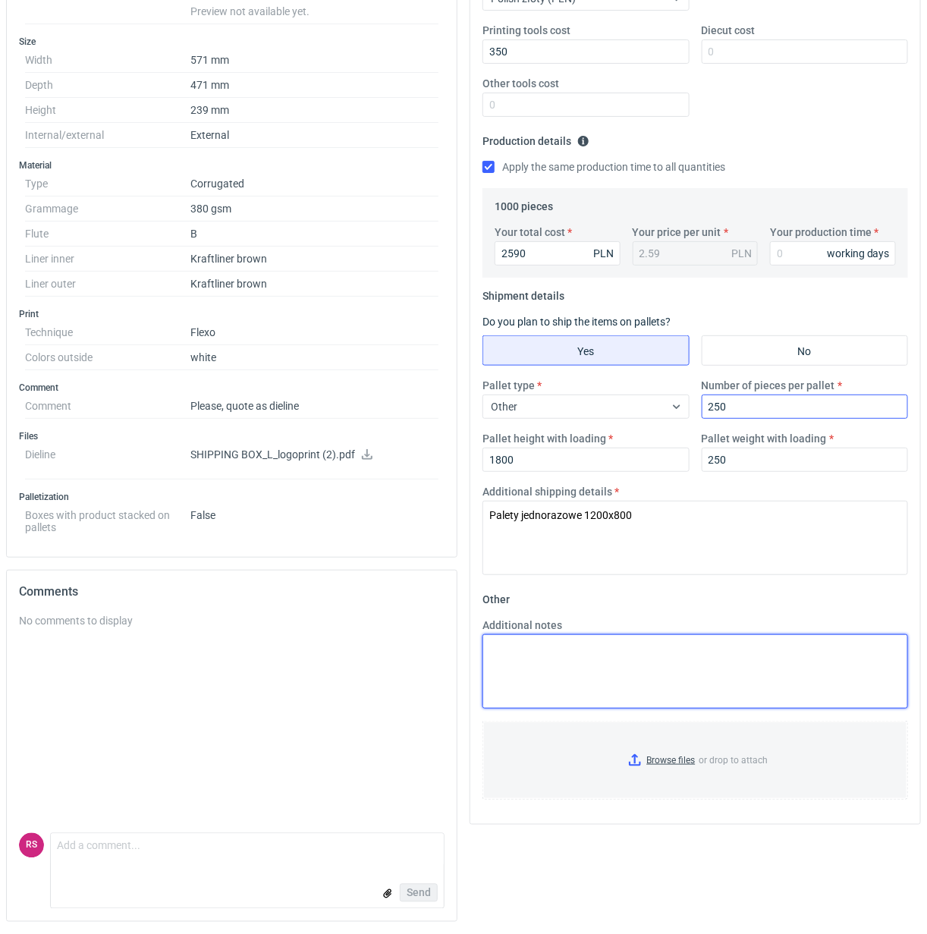
paste textarea "Fala B kraft brąz/TL brąz 470g"
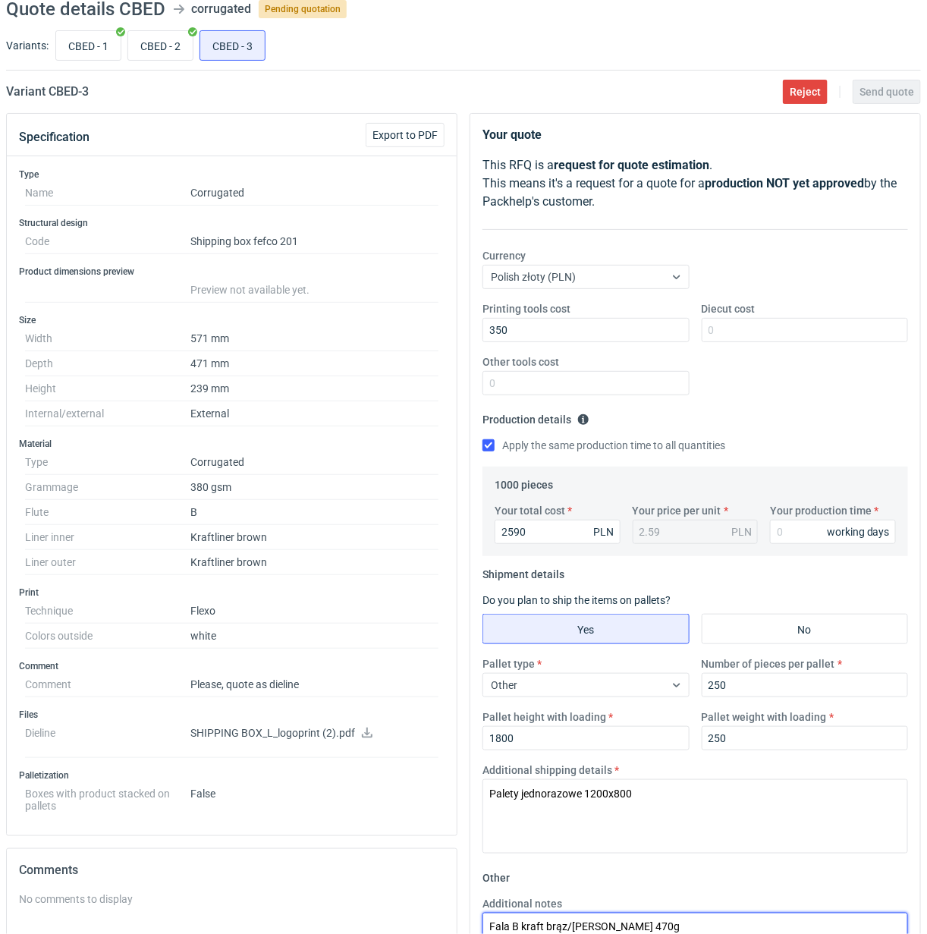
scroll to position [95, 0]
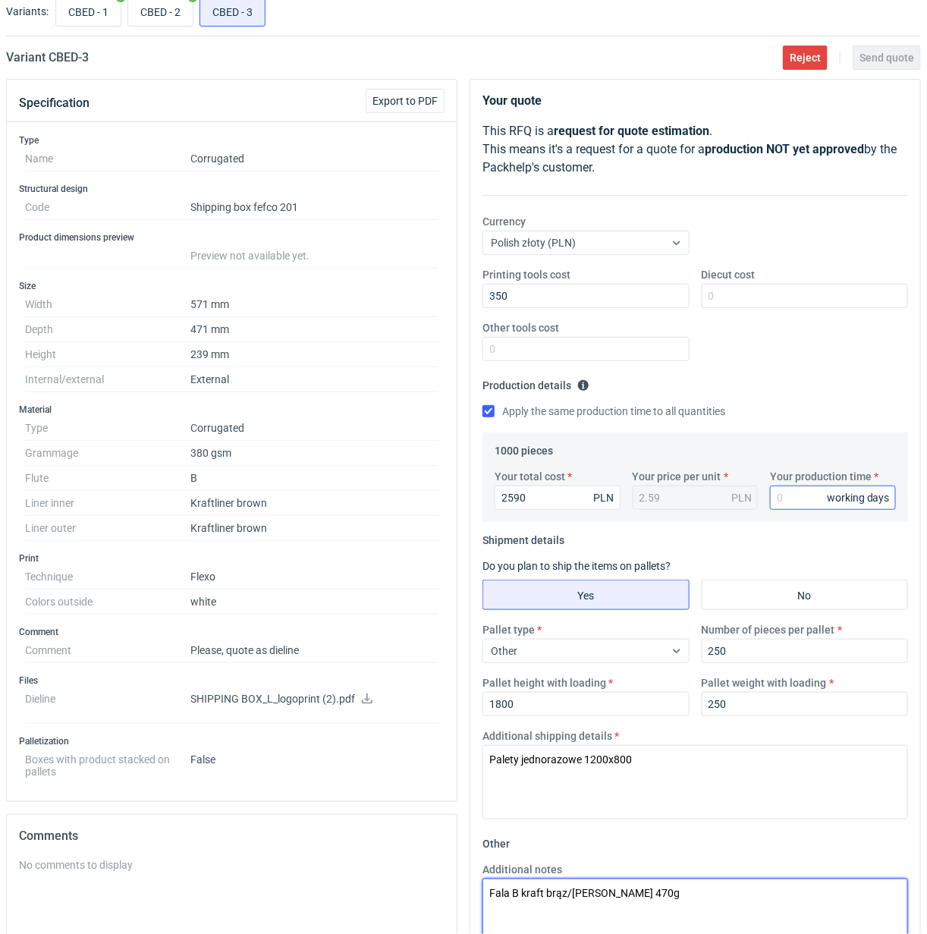
type textarea "Fala B kraft brąz/TL brąz 470g"
click at [814, 497] on input "Your production time" at bounding box center [833, 498] width 126 height 24
type input "15"
click at [880, 55] on span "Send quote" at bounding box center [887, 57] width 55 height 11
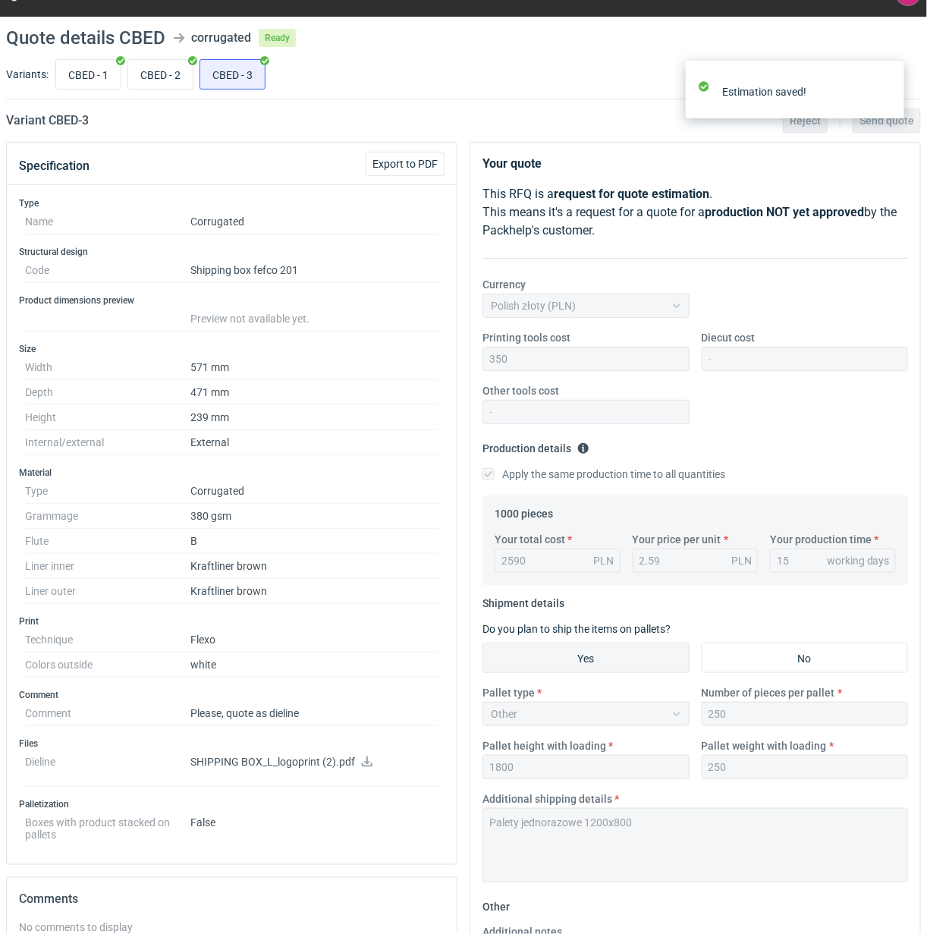
scroll to position [0, 0]
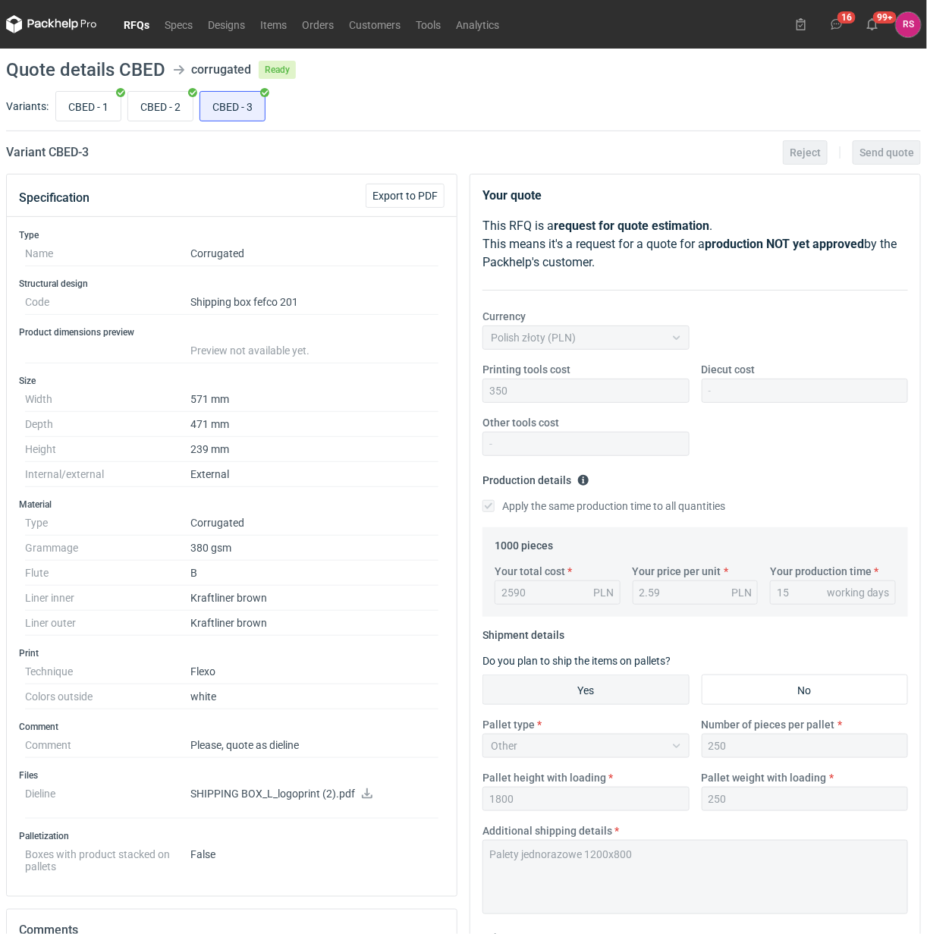
click at [133, 19] on link "RFQs" at bounding box center [136, 24] width 41 height 18
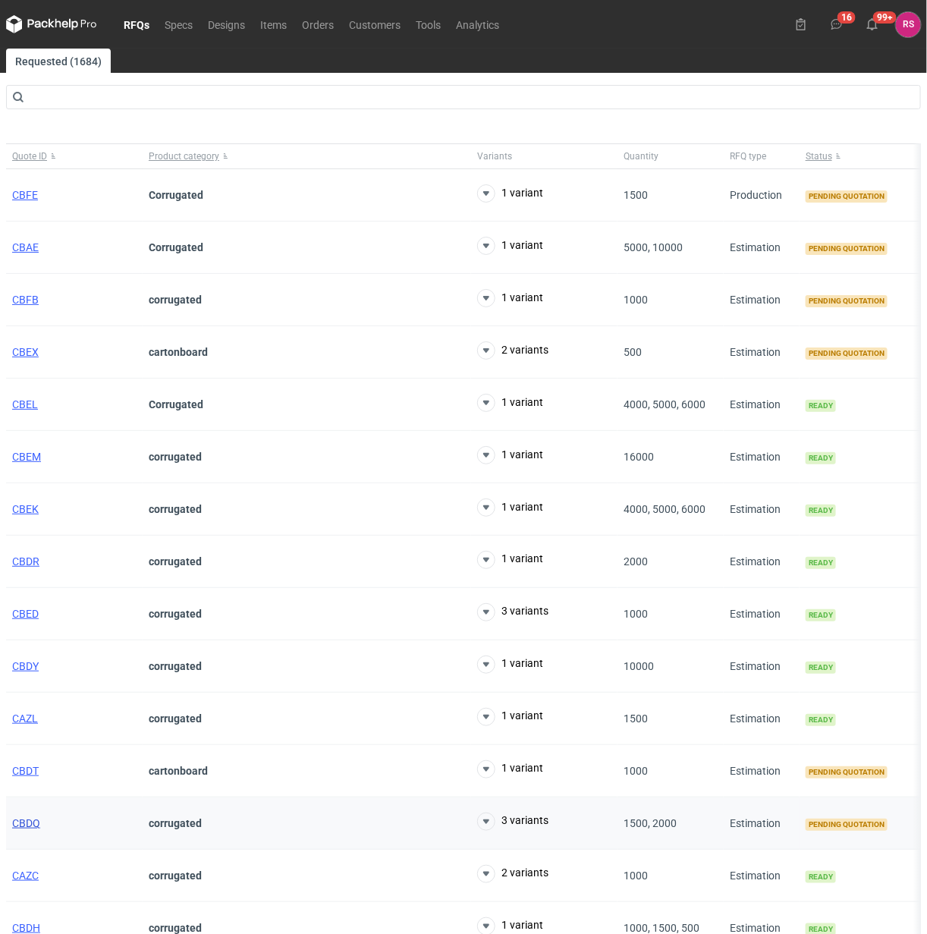
click at [25, 825] on span "CBDQ" at bounding box center [26, 823] width 28 height 12
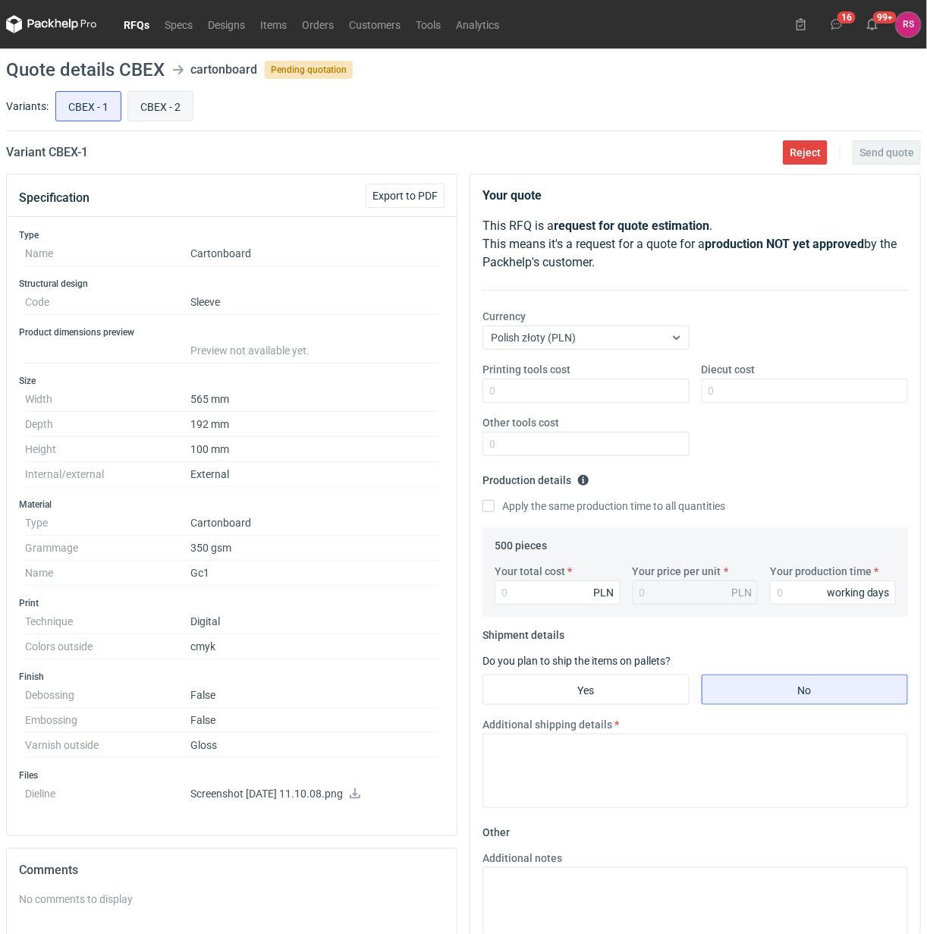
click at [165, 105] on input "CBEX - 2" at bounding box center [160, 106] width 65 height 29
radio input "true"
click at [86, 114] on input "CBEX - 1" at bounding box center [88, 106] width 65 height 29
radio input "true"
click at [138, 114] on input "CBEX - 2" at bounding box center [160, 106] width 65 height 29
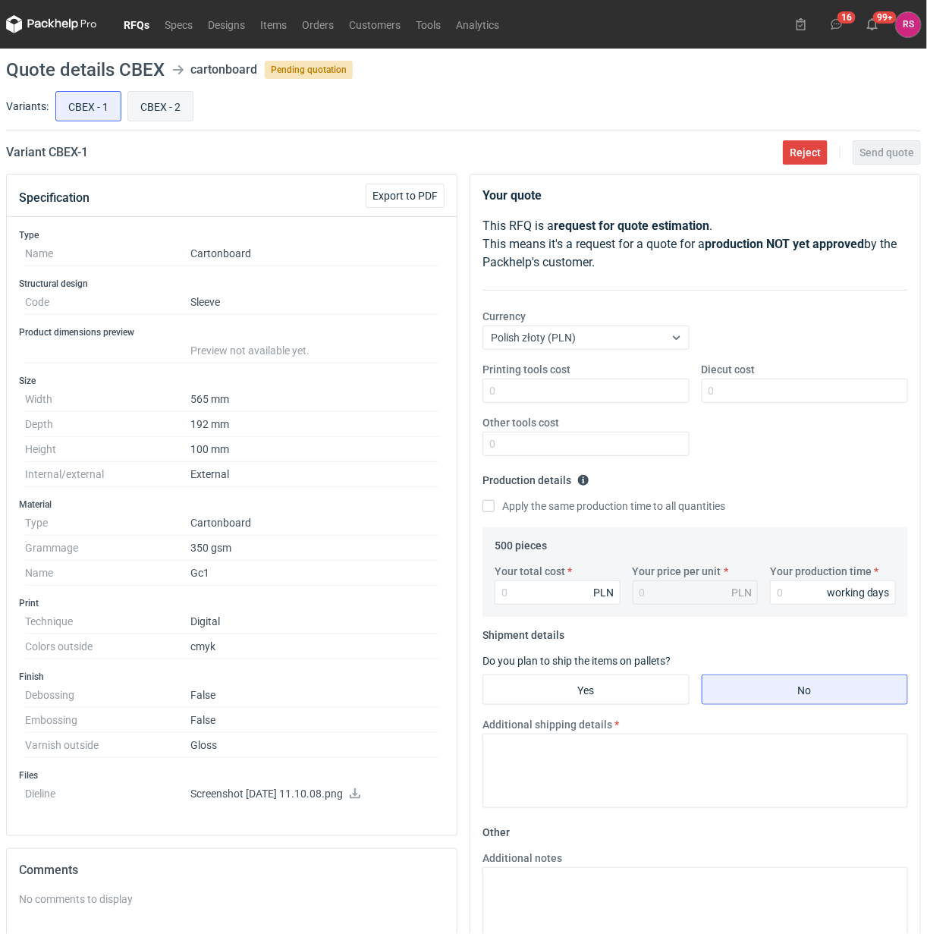
radio input "true"
click at [74, 115] on input "CBEX - 1" at bounding box center [88, 106] width 65 height 29
radio input "true"
click at [408, 190] on span "Export to PDF" at bounding box center [405, 195] width 65 height 11
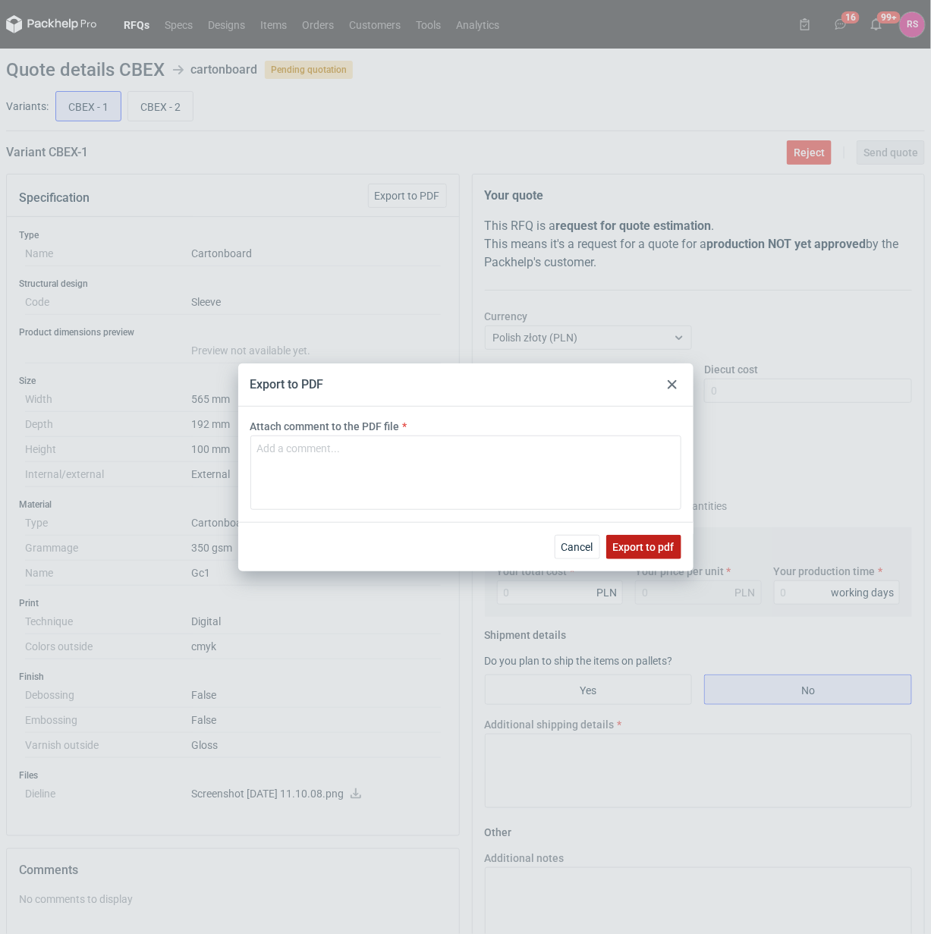
click at [649, 550] on span "Export to pdf" at bounding box center [643, 547] width 61 height 11
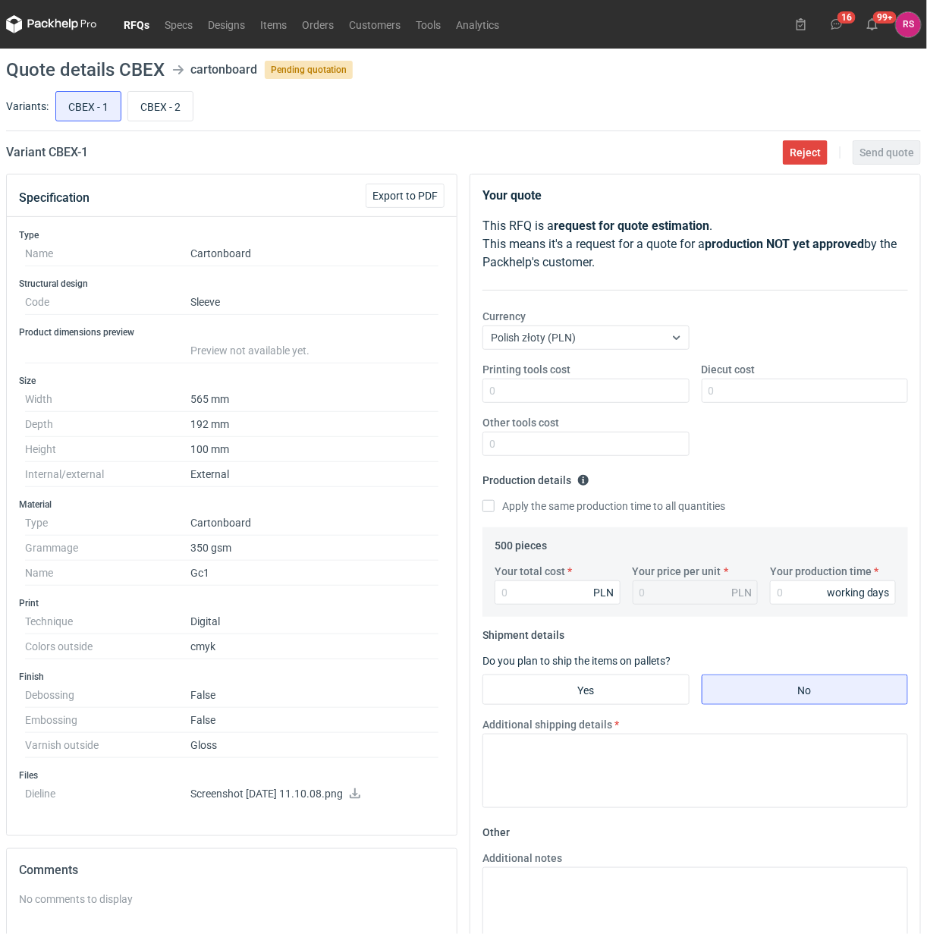
click at [360, 798] on icon at bounding box center [355, 794] width 11 height 11
click at [175, 107] on input "CBEX - 2" at bounding box center [160, 106] width 65 height 29
radio input "true"
click at [412, 195] on span "Export to PDF" at bounding box center [405, 195] width 65 height 11
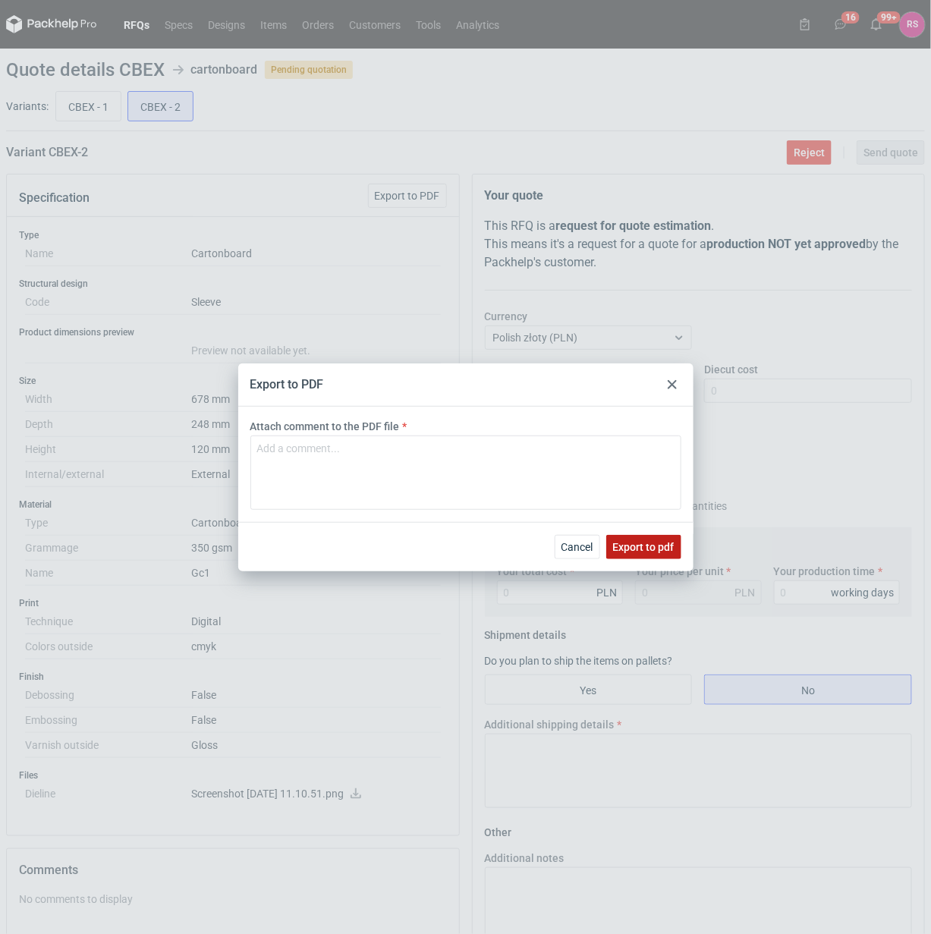
click at [638, 554] on button "Export to pdf" at bounding box center [643, 547] width 75 height 24
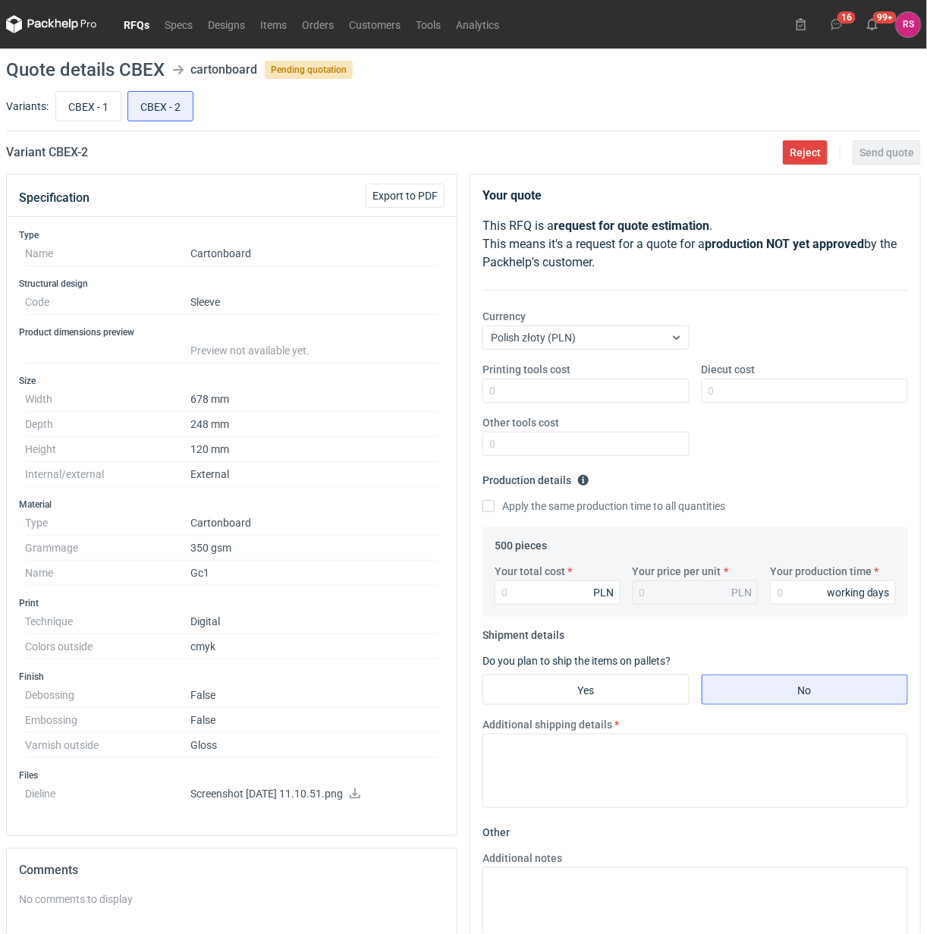
click at [361, 798] on icon at bounding box center [355, 794] width 12 height 11
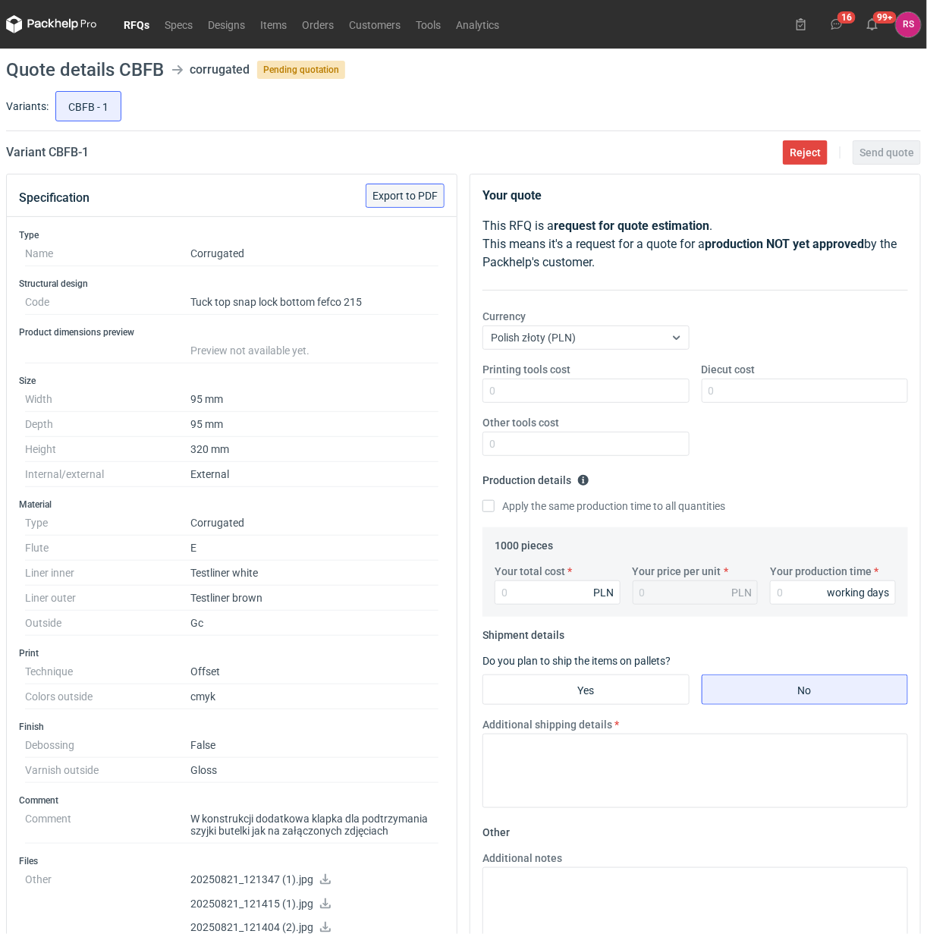
click at [414, 190] on span "Export to PDF" at bounding box center [405, 195] width 65 height 11
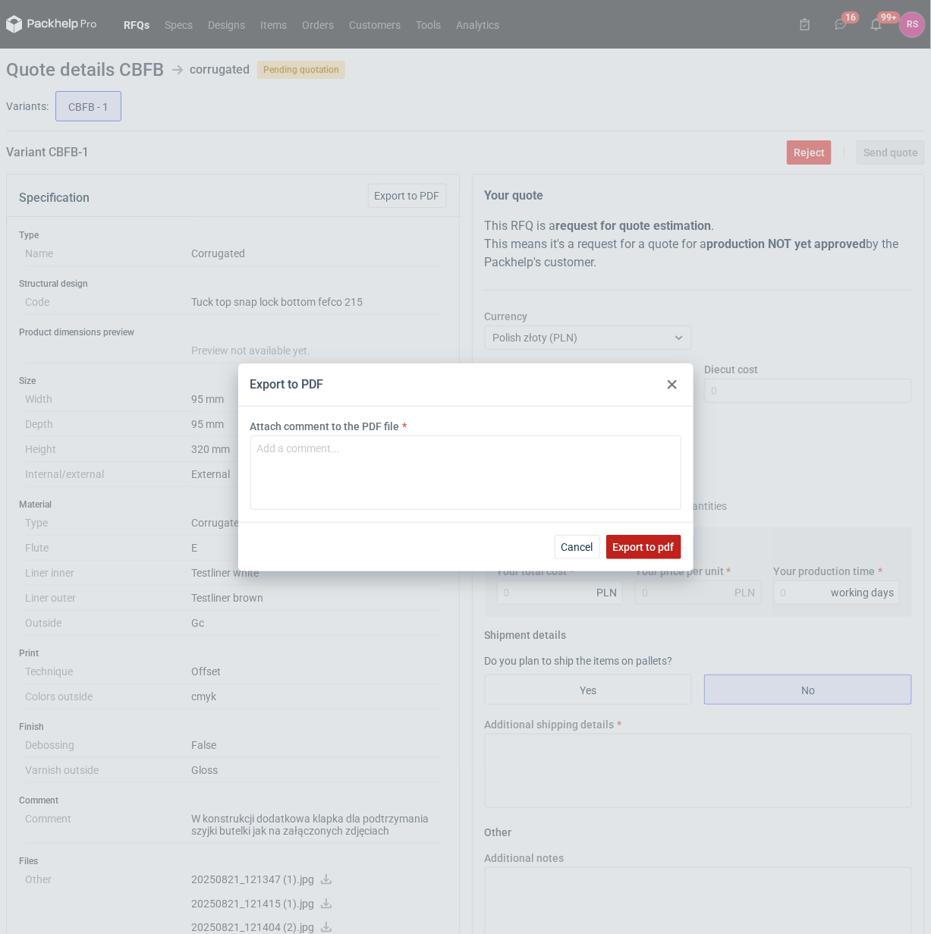
click at [638, 537] on button "Export to pdf" at bounding box center [643, 547] width 75 height 24
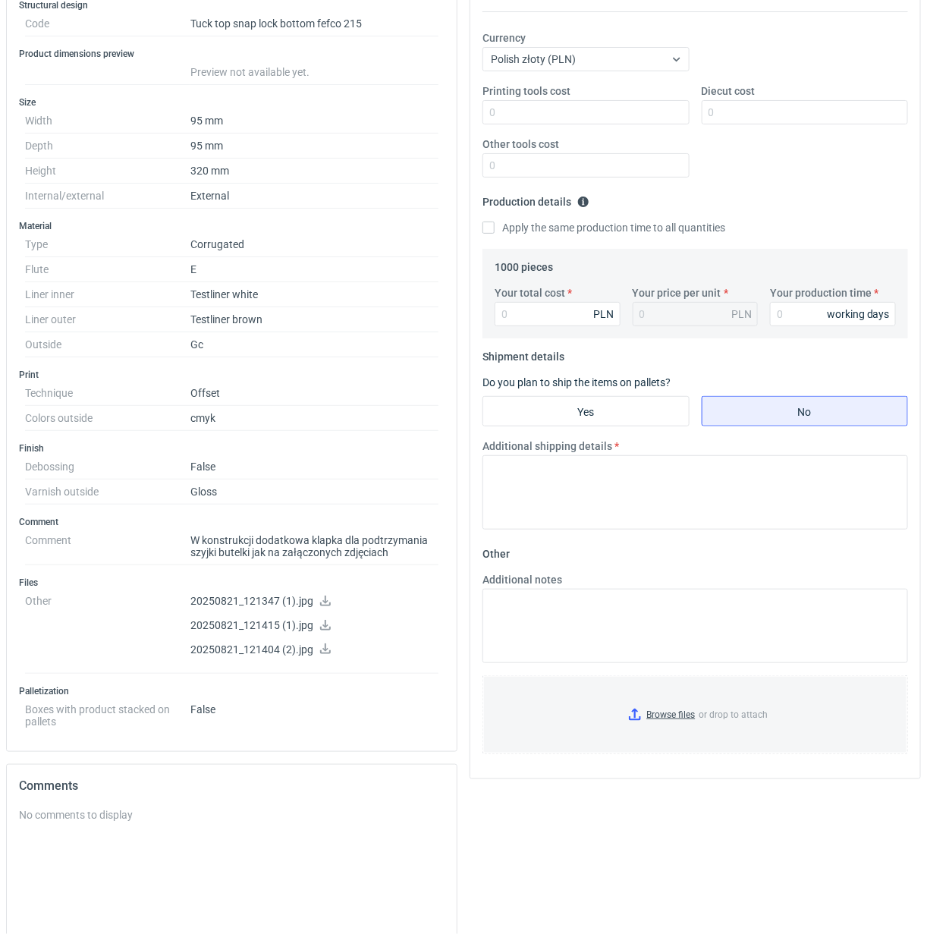
scroll to position [285, 0]
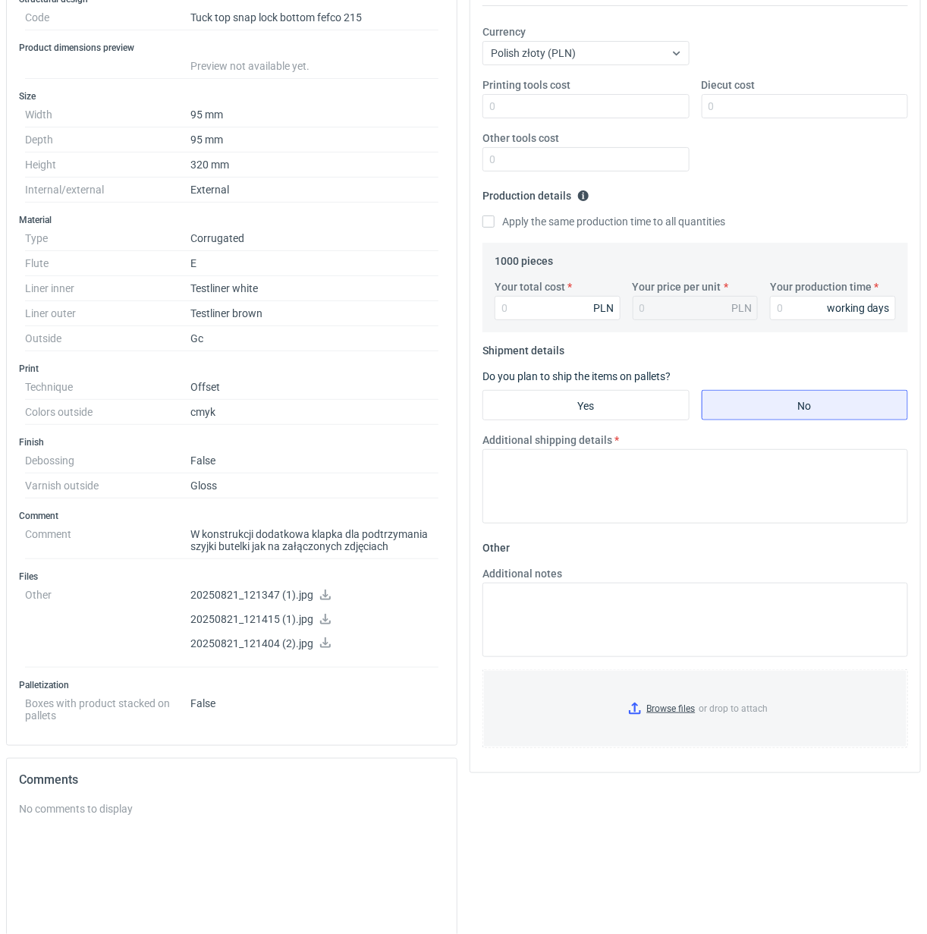
click at [323, 600] on icon at bounding box center [325, 595] width 11 height 11
click at [320, 620] on icon at bounding box center [326, 619] width 12 height 11
click at [323, 650] on link at bounding box center [326, 644] width 12 height 12
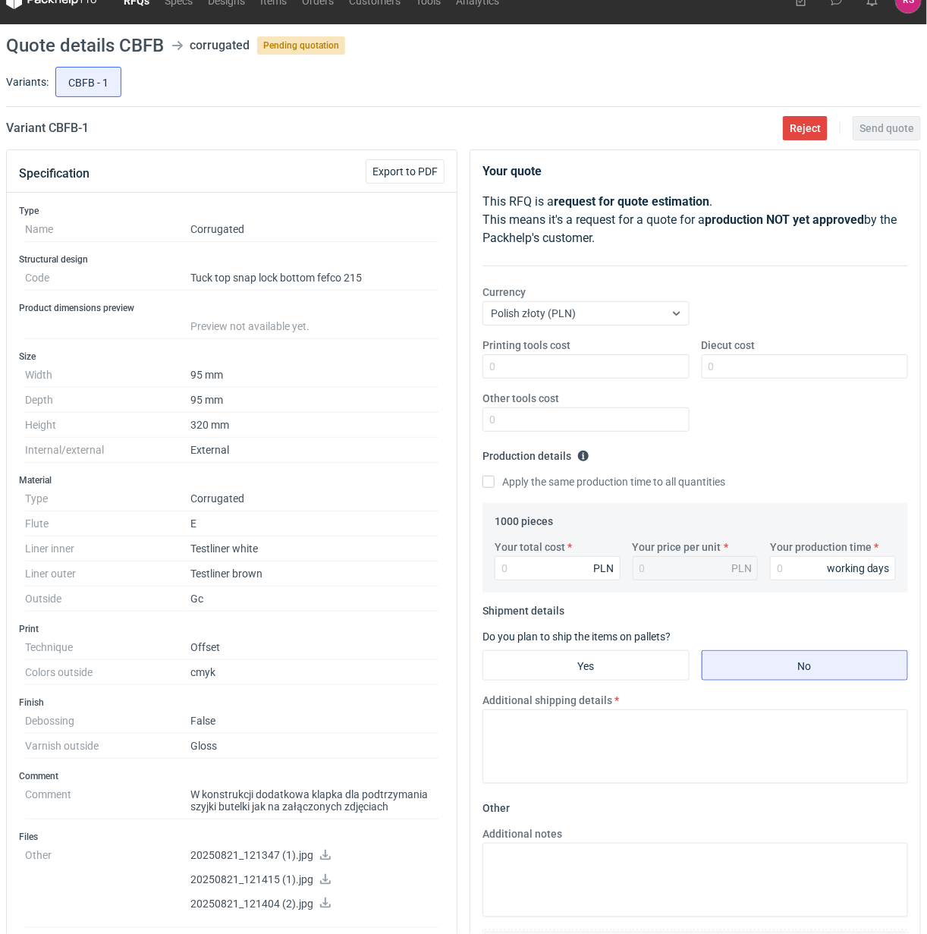
scroll to position [0, 0]
